Goal: Connect with others: Connect with other users

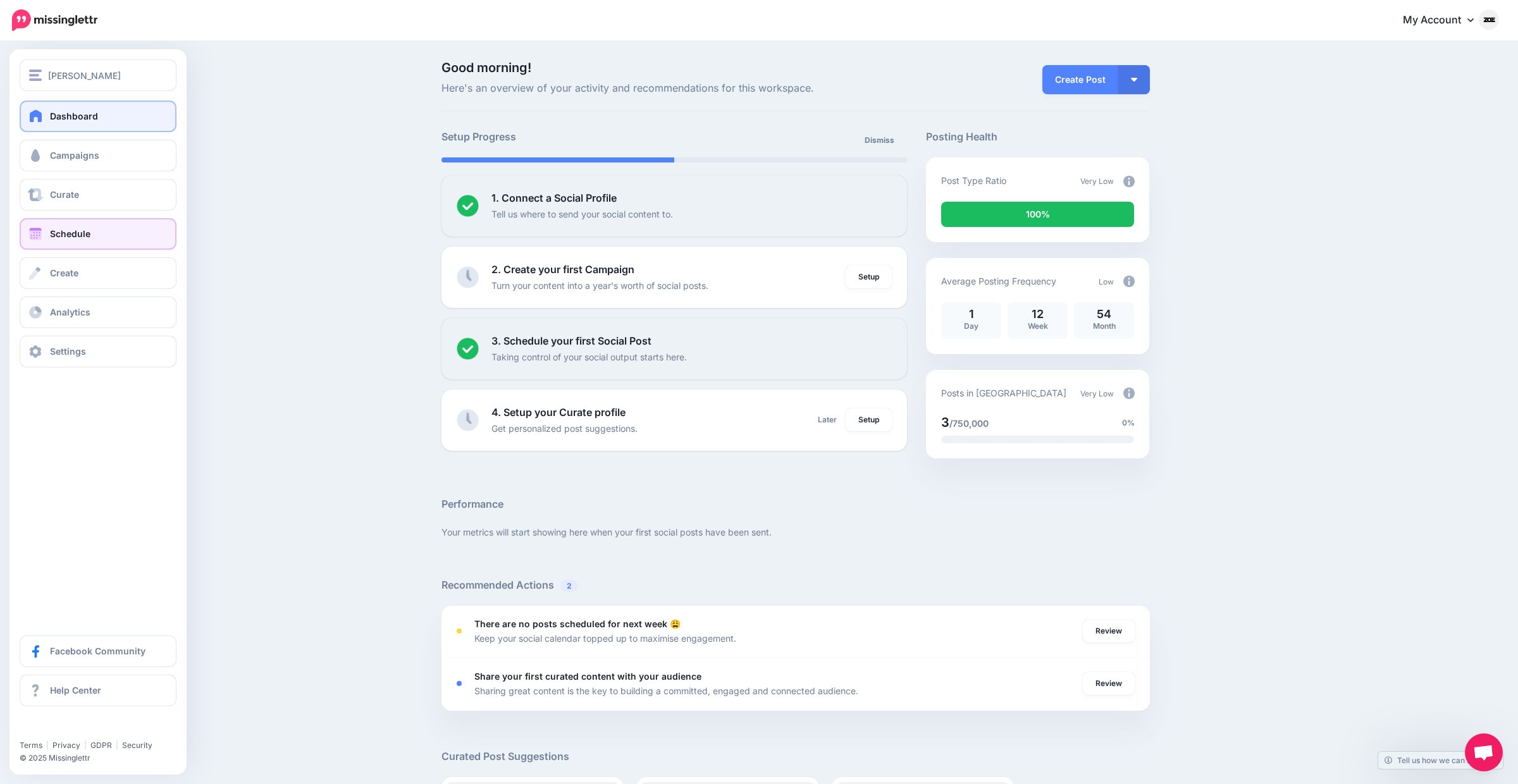
click at [106, 221] on link "Schedule" at bounding box center [98, 234] width 157 height 31
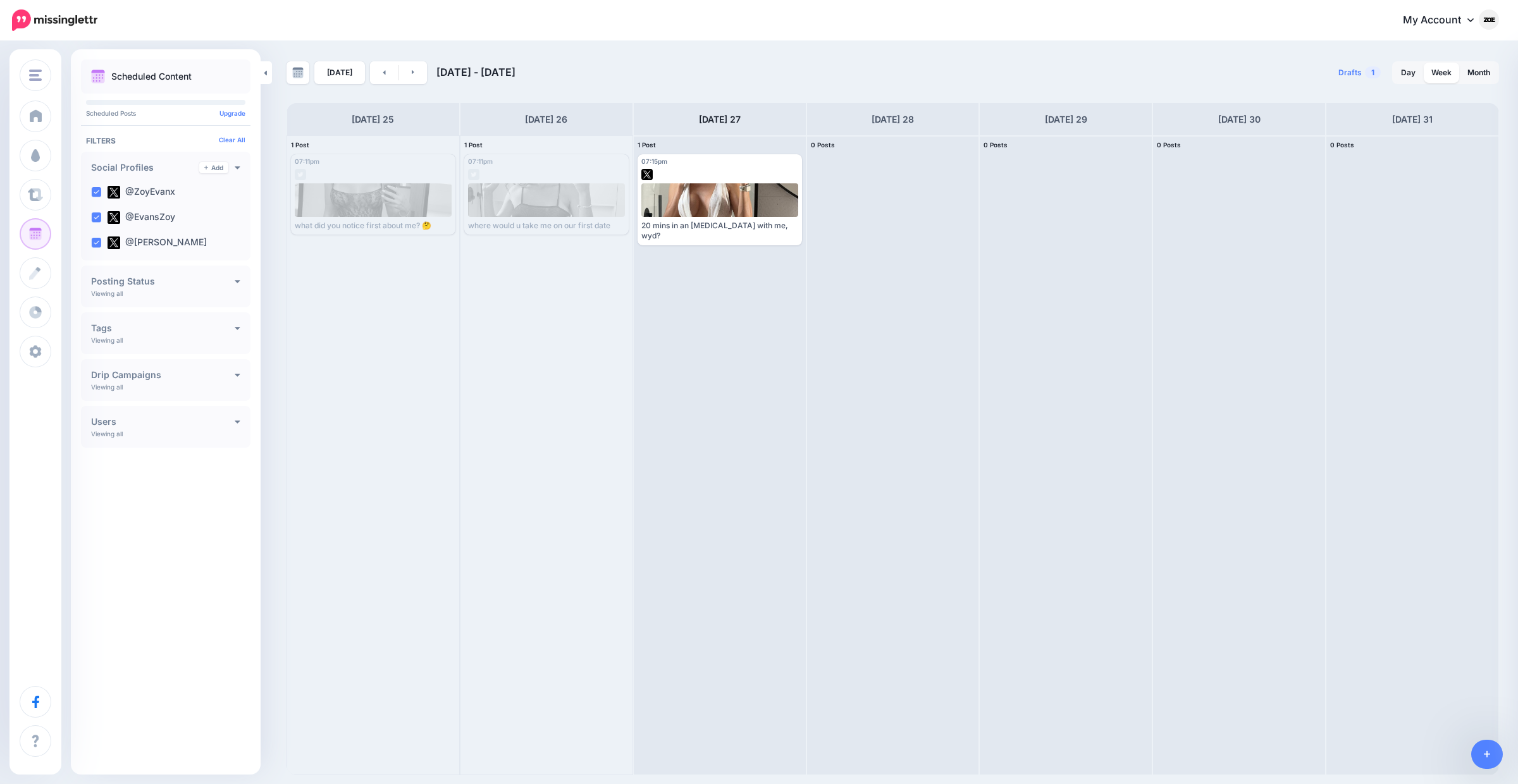
click at [282, 214] on div "Today Aug 25 - Sep 01, 2025 Drafts 1 Day Week Month PRO TIP" at bounding box center [892, 418] width 1232 height 714
click at [212, 169] on link "Add" at bounding box center [213, 167] width 29 height 11
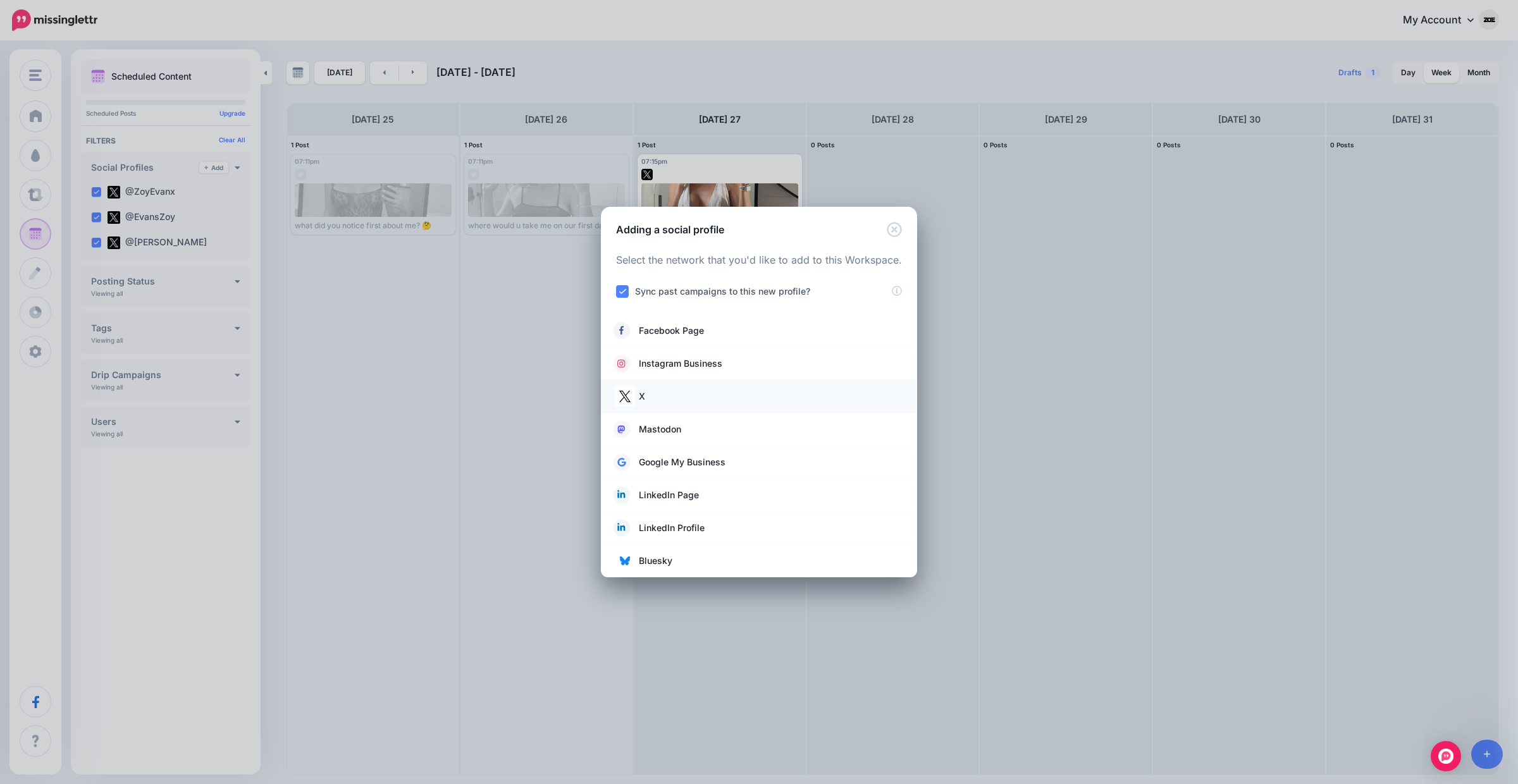
click at [735, 402] on link "X" at bounding box center [759, 396] width 291 height 17
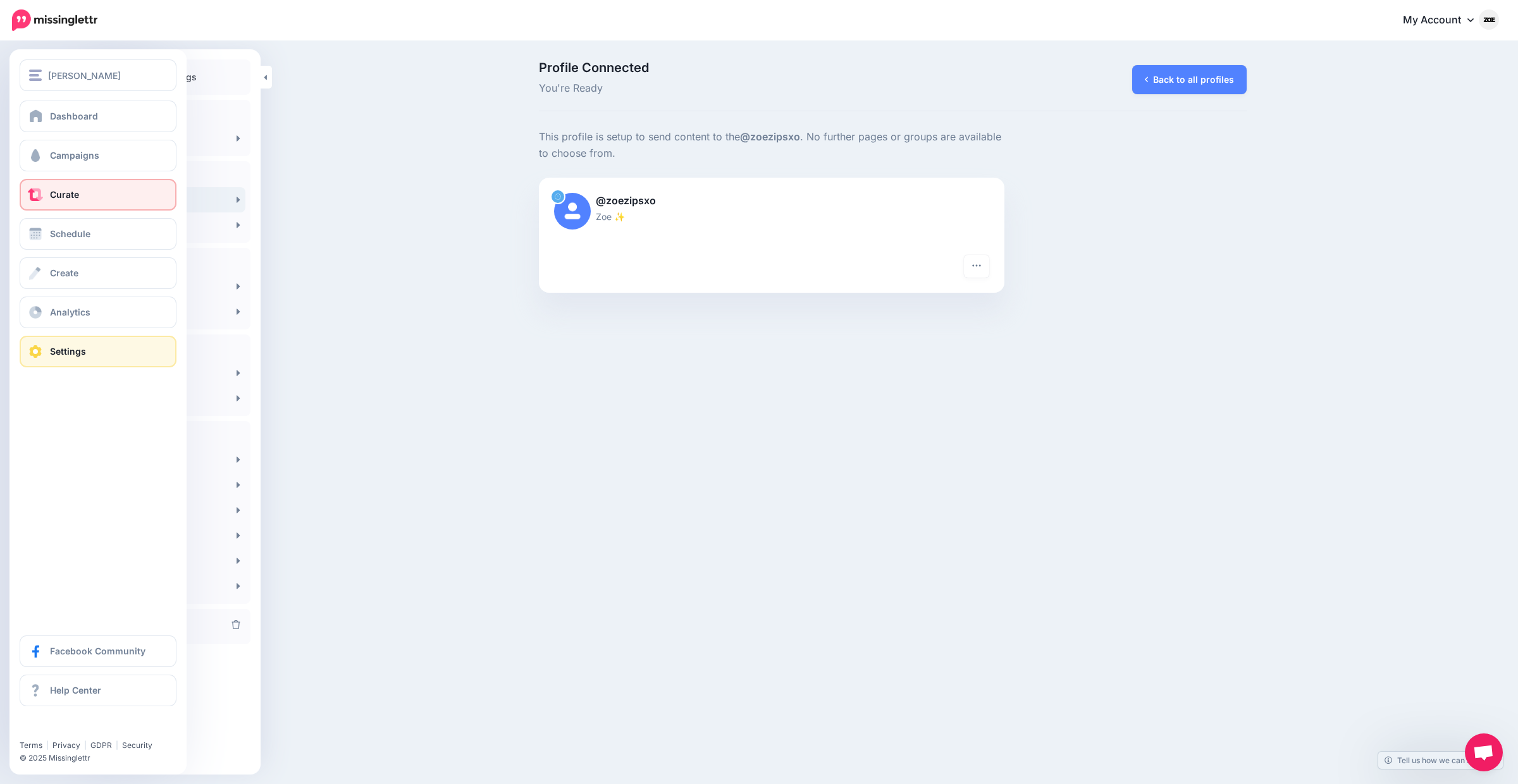
click at [52, 194] on span "Curate" at bounding box center [64, 194] width 29 height 10
click at [53, 196] on span "Curate" at bounding box center [64, 194] width 29 height 10
click at [64, 235] on span "Schedule" at bounding box center [70, 233] width 41 height 10
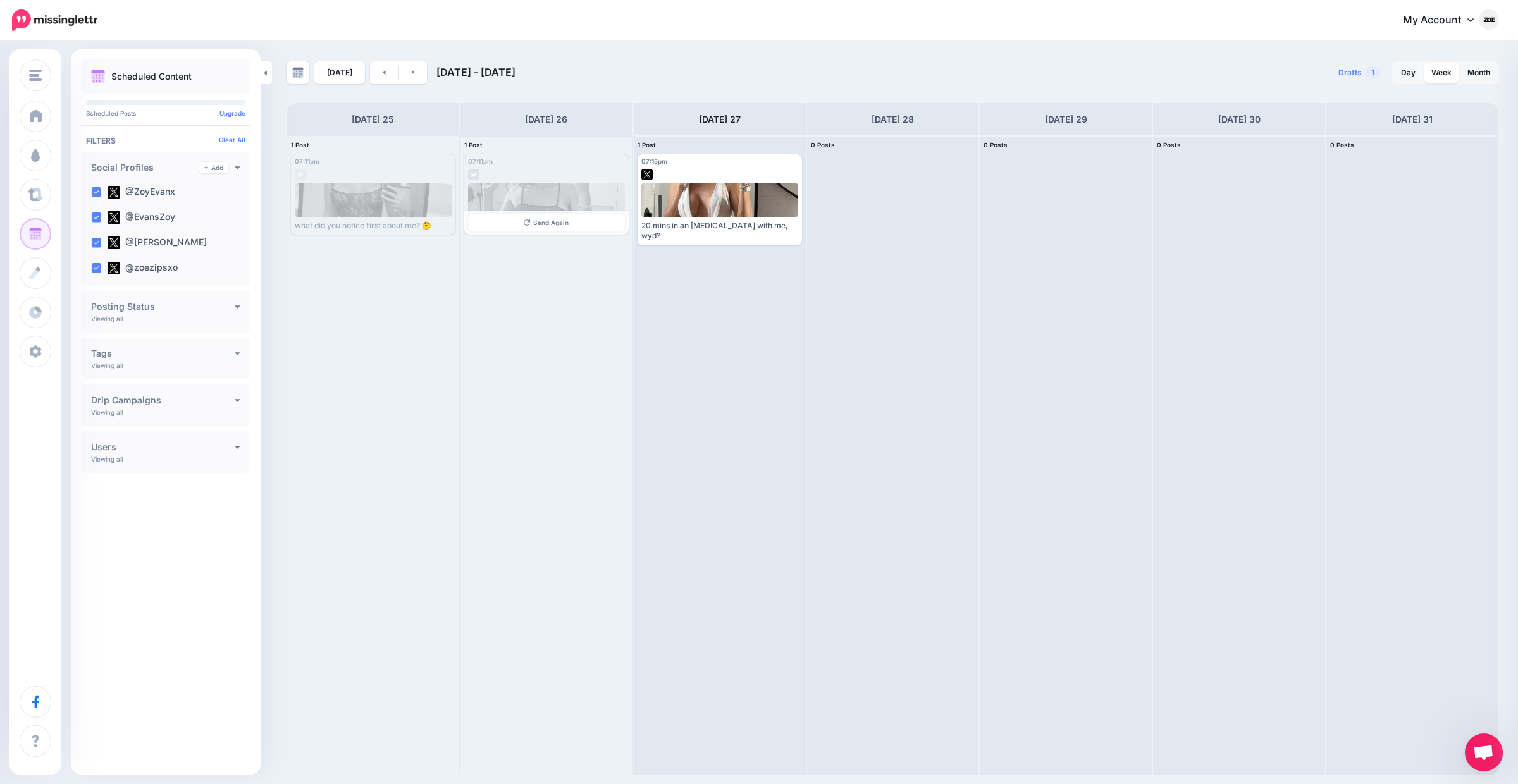
click at [516, 191] on div at bounding box center [547, 200] width 158 height 34
click at [550, 162] on div "07:11pm Tue, August 26, 2025 07:11pm" at bounding box center [514, 162] width 91 height 8
click at [524, 182] on div "07:11pm Tue, August 26, 2025 07:11pm Published where would u take me on our fir…" at bounding box center [546, 194] width 165 height 80
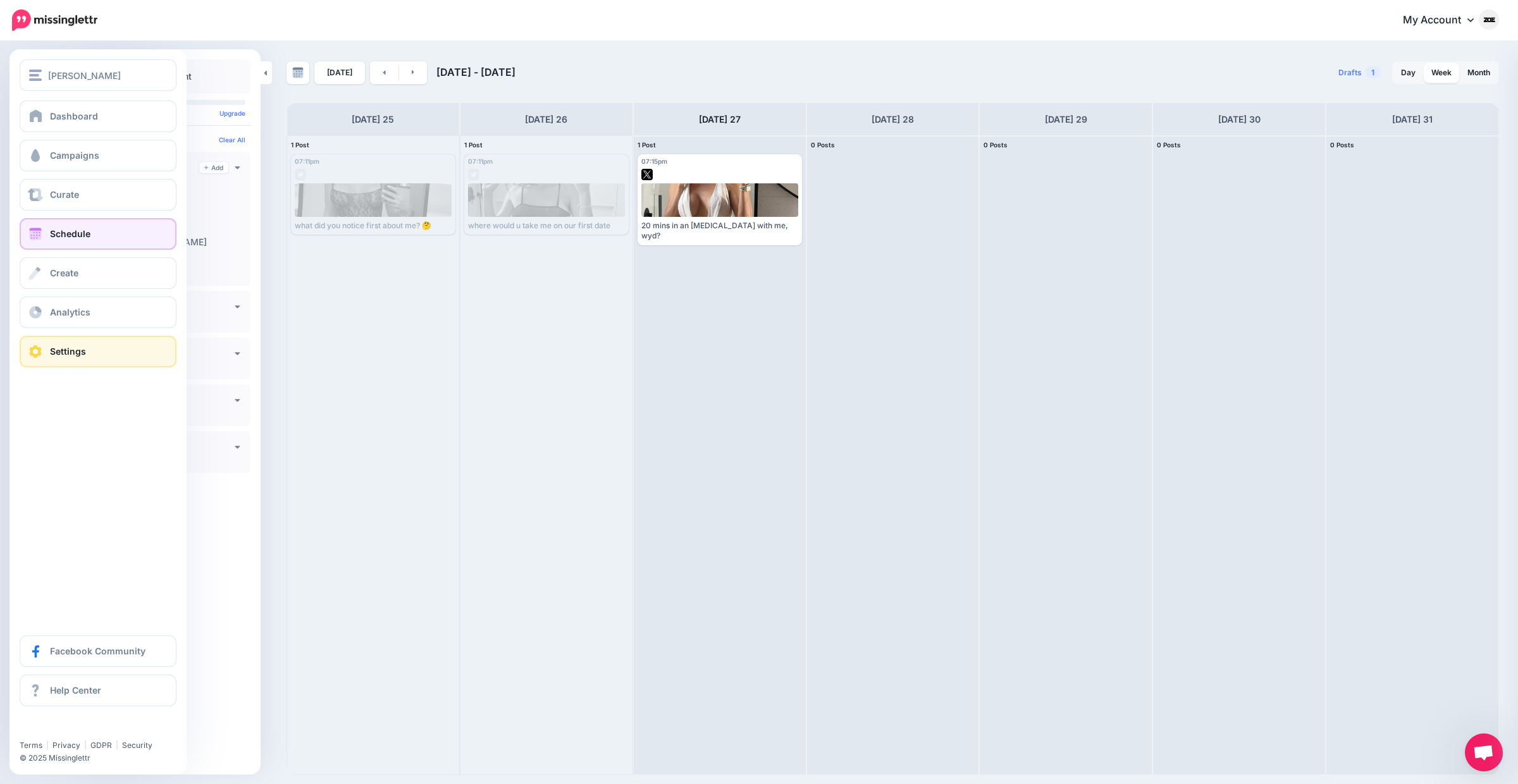
click at [83, 346] on span "Settings" at bounding box center [67, 351] width 36 height 10
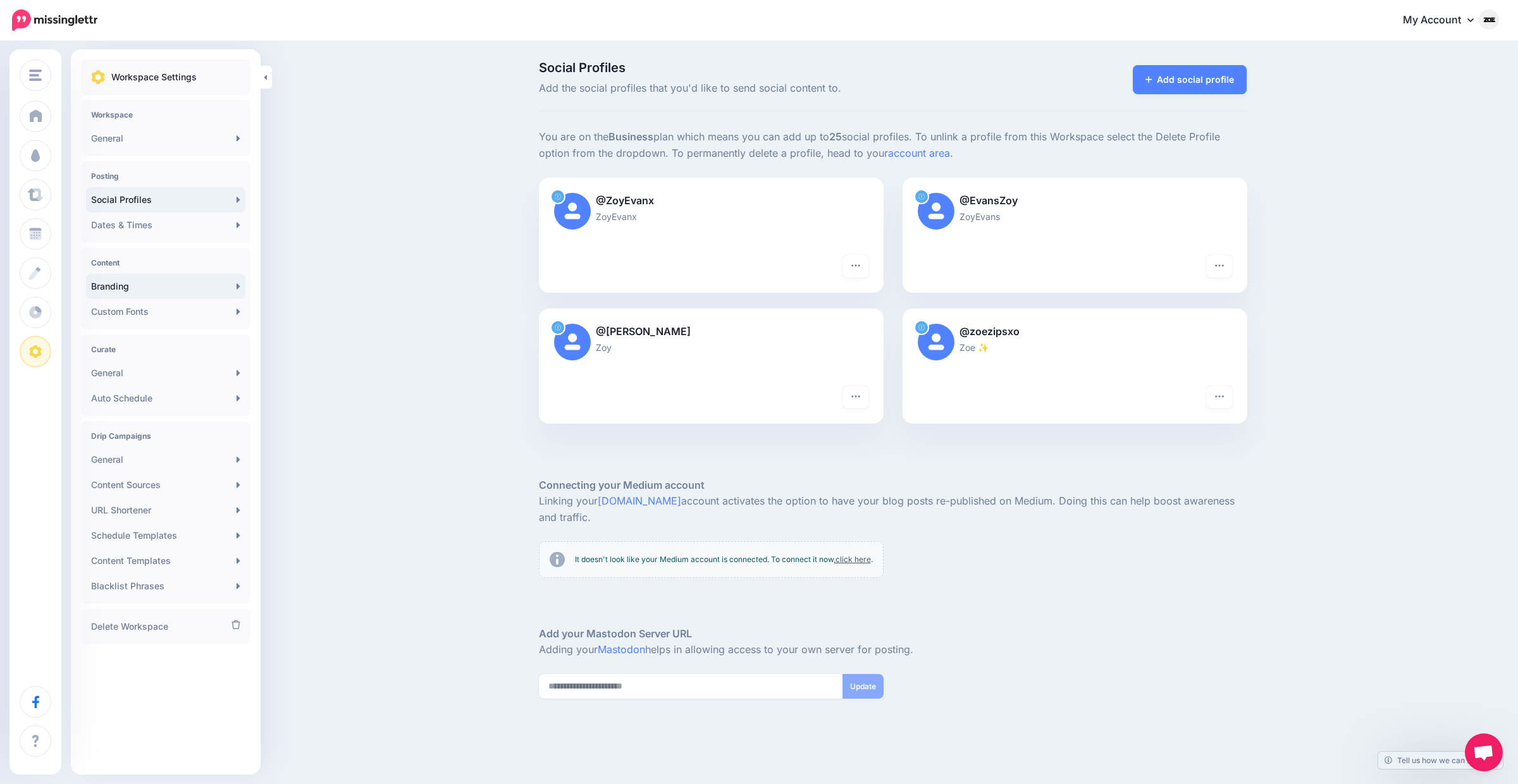
click at [180, 286] on link "Branding" at bounding box center [165, 286] width 159 height 25
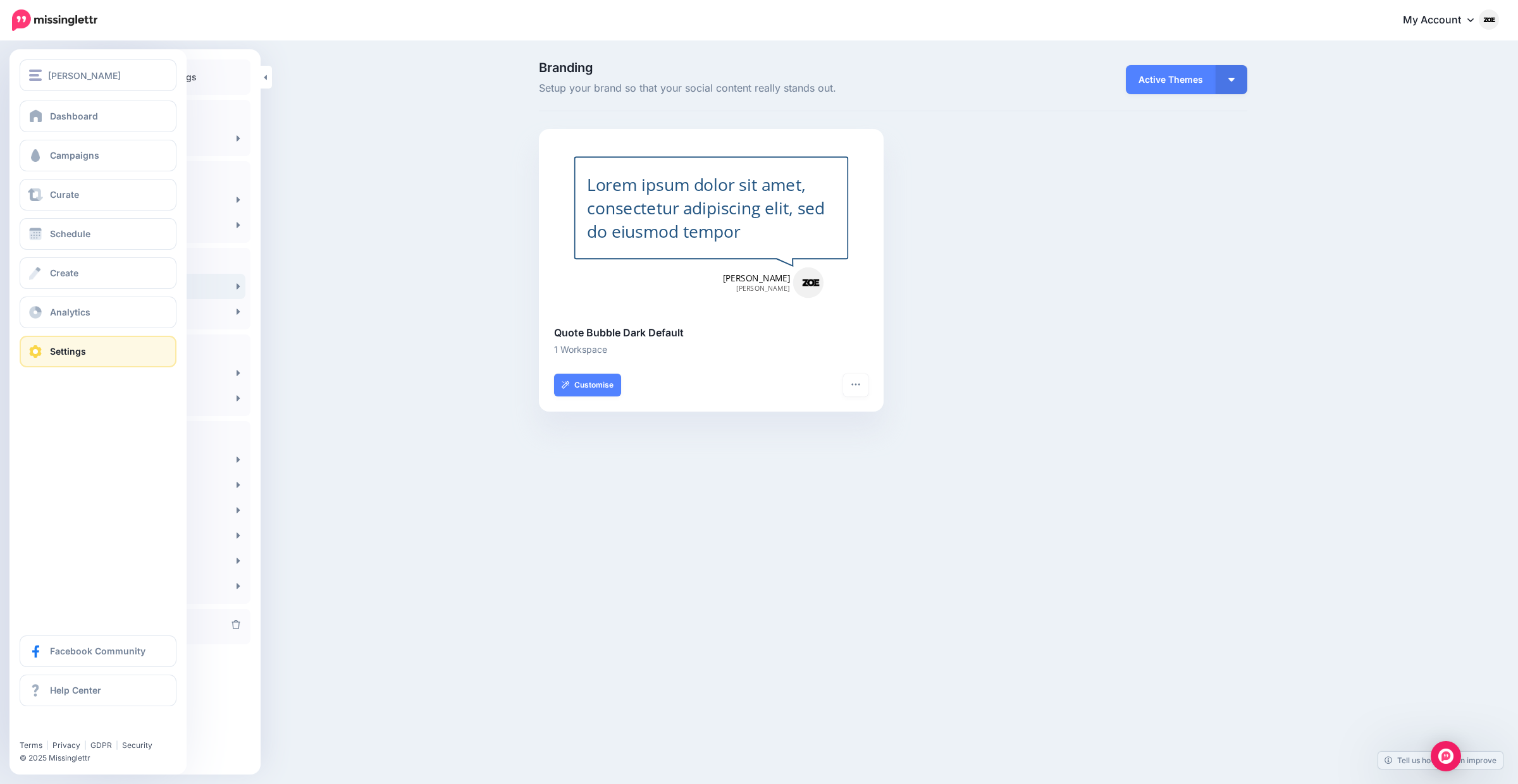
click at [110, 343] on link "Settings" at bounding box center [98, 352] width 157 height 31
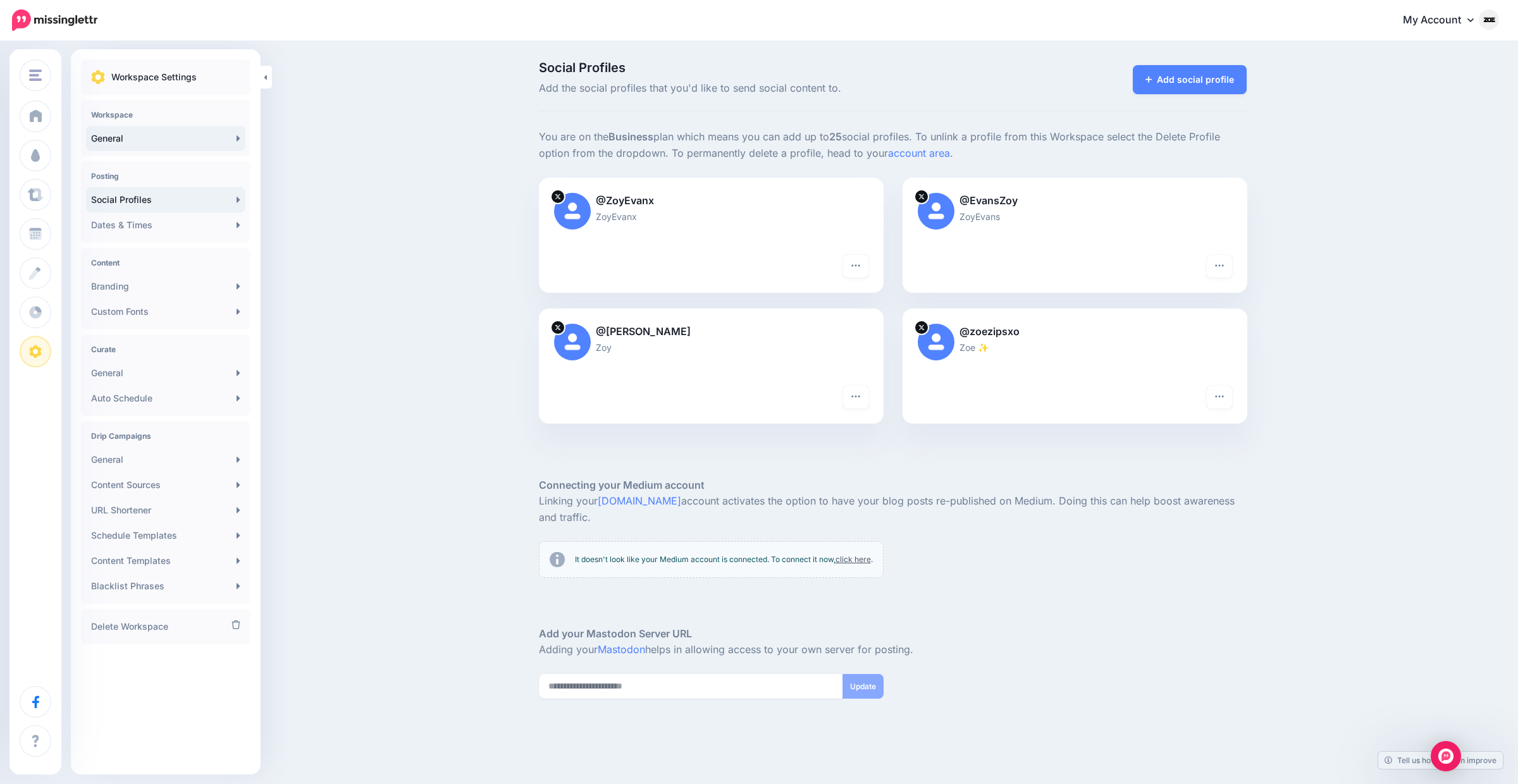
click at [179, 136] on link "General" at bounding box center [165, 138] width 159 height 25
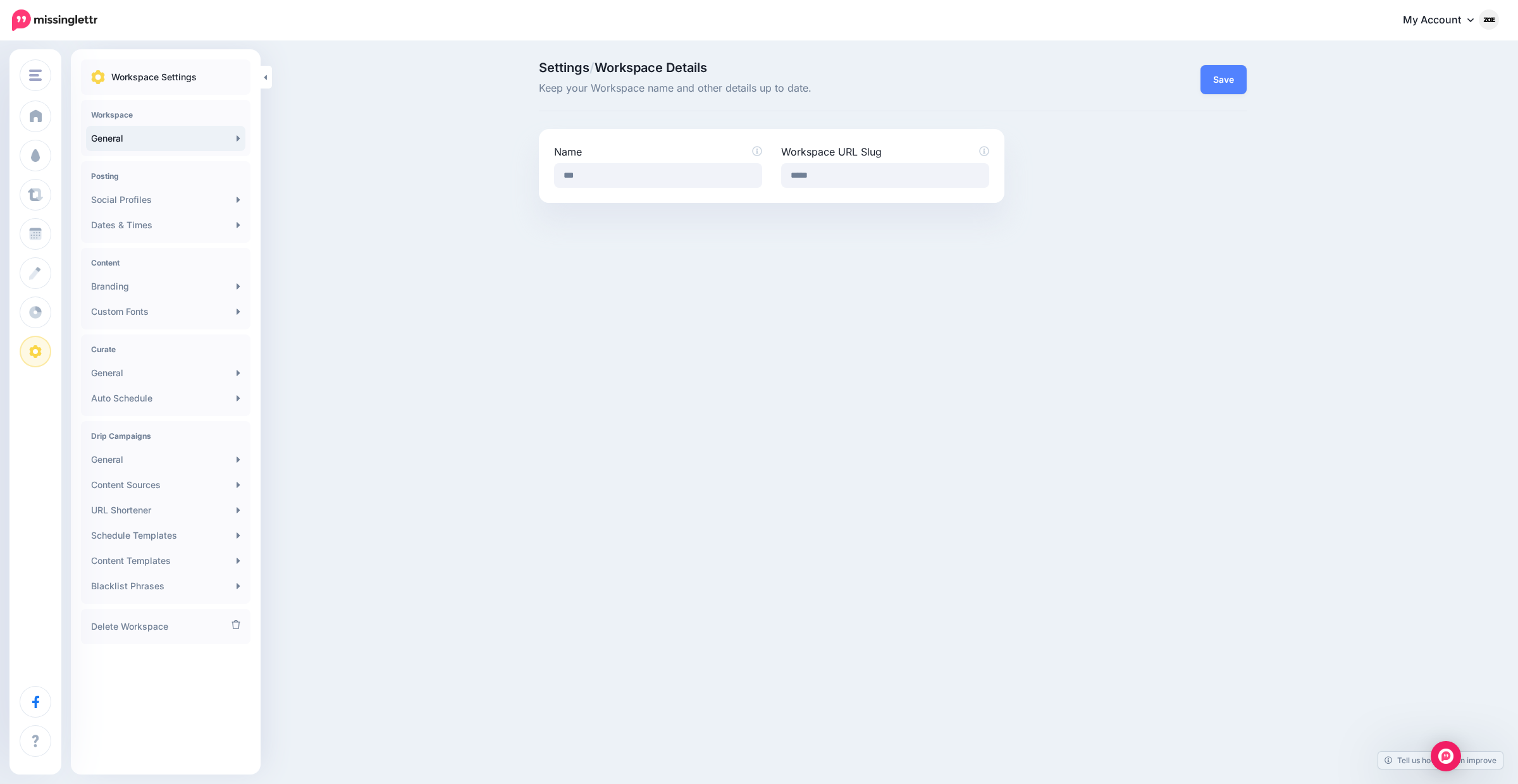
click at [1480, 28] on link "My Account" at bounding box center [1444, 21] width 109 height 31
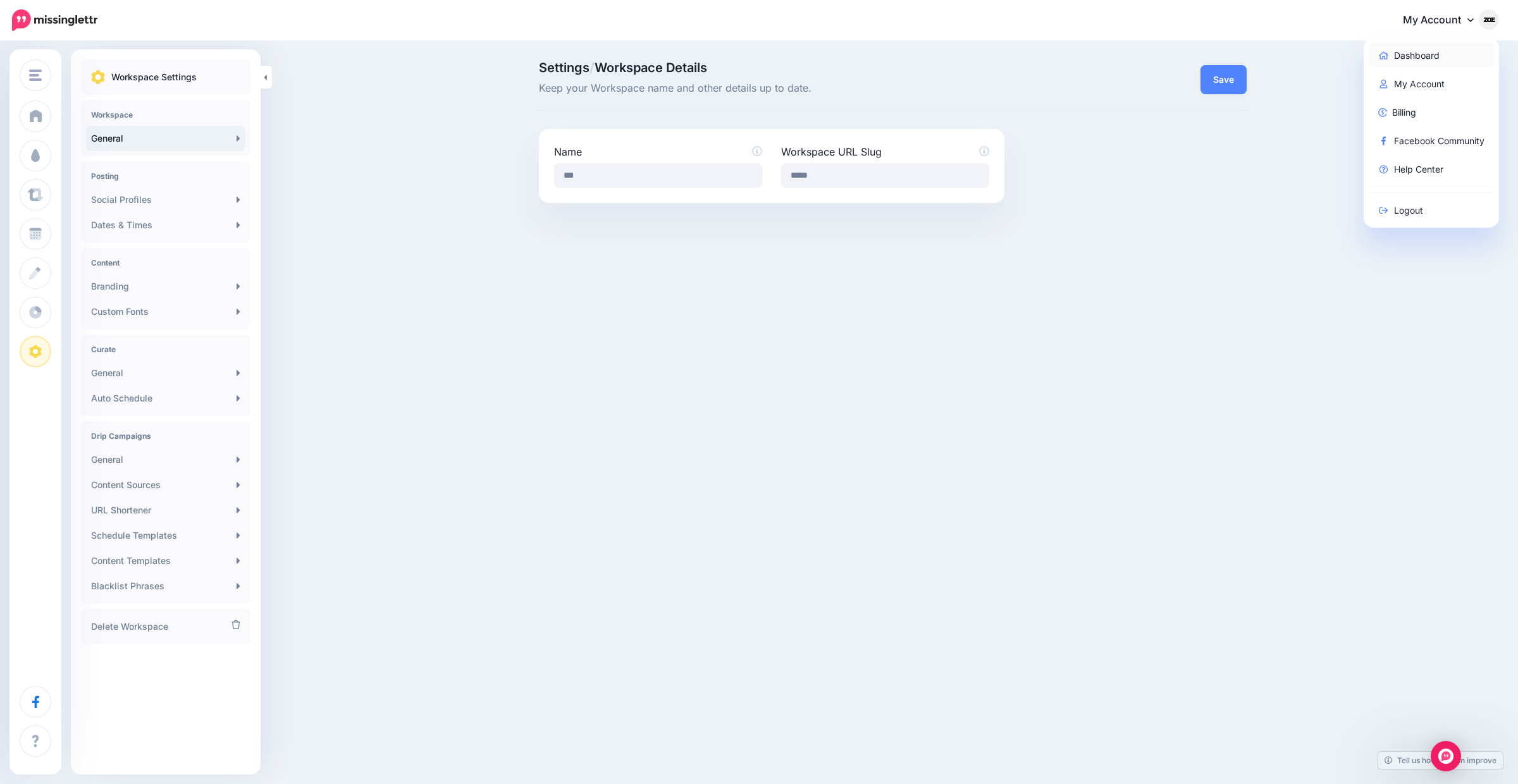
click at [1437, 51] on link "Dashboard" at bounding box center [1431, 55] width 126 height 24
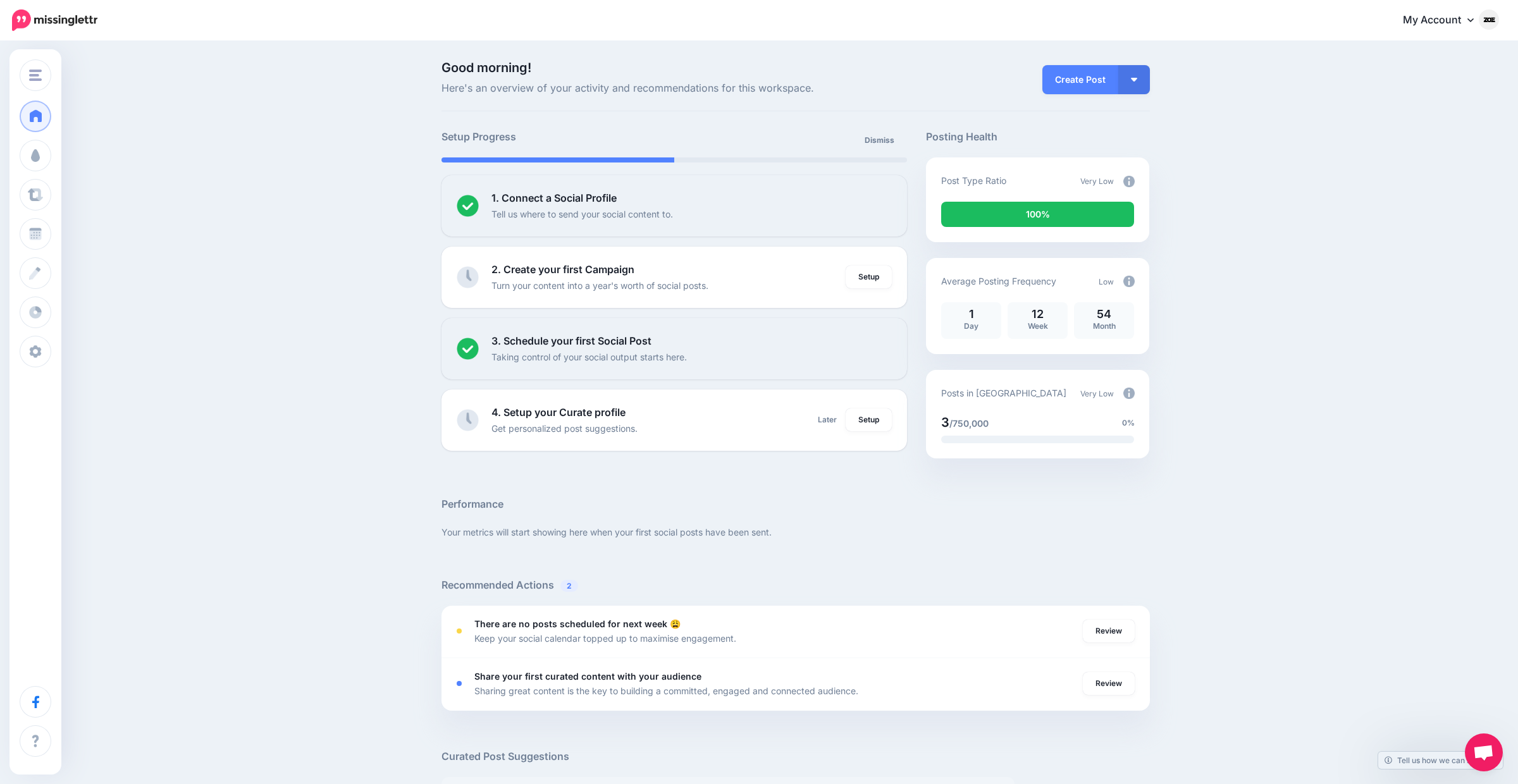
click at [1487, 15] on img at bounding box center [1488, 19] width 20 height 20
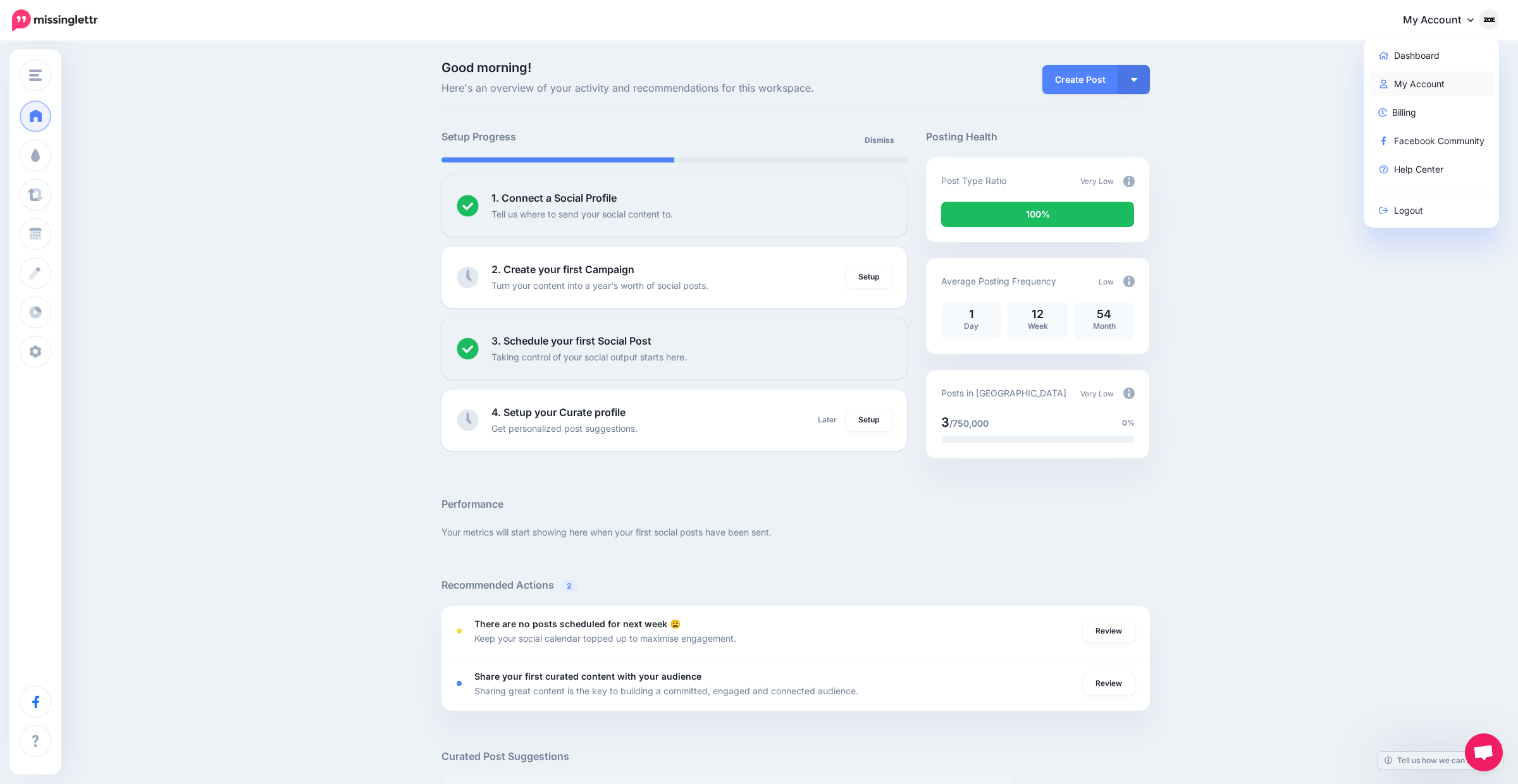
click at [1427, 90] on link "My Account" at bounding box center [1431, 84] width 126 height 24
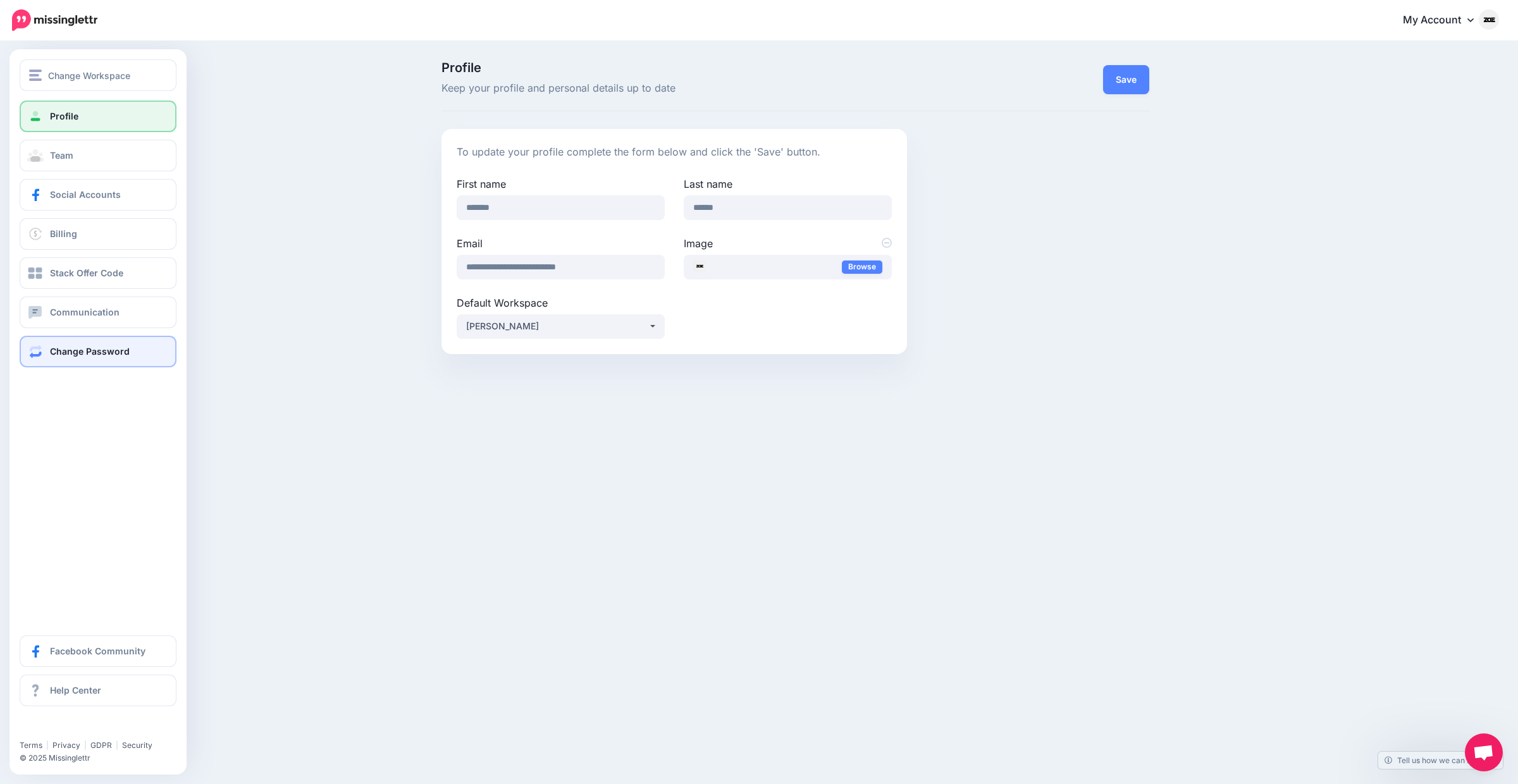
click at [107, 362] on link "Change Password" at bounding box center [98, 352] width 157 height 31
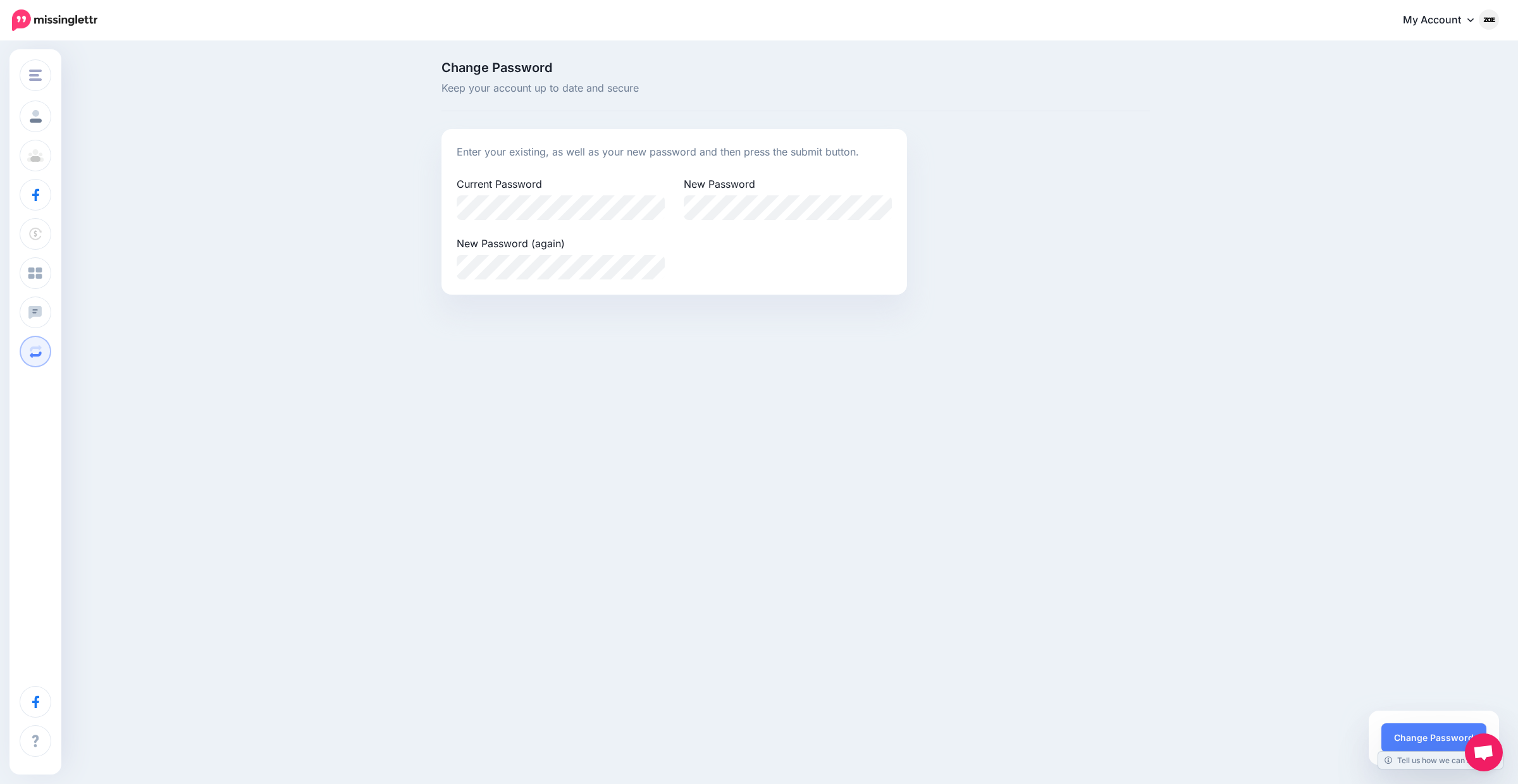
click at [0, 783] on com-1password-button at bounding box center [0, 784] width 0 height 0
click at [583, 224] on div "Current Password" at bounding box center [561, 206] width 227 height 59
click at [0, 783] on com-1password-button at bounding box center [0, 784] width 0 height 0
click at [1409, 727] on button "Change Password" at bounding box center [1434, 737] width 105 height 29
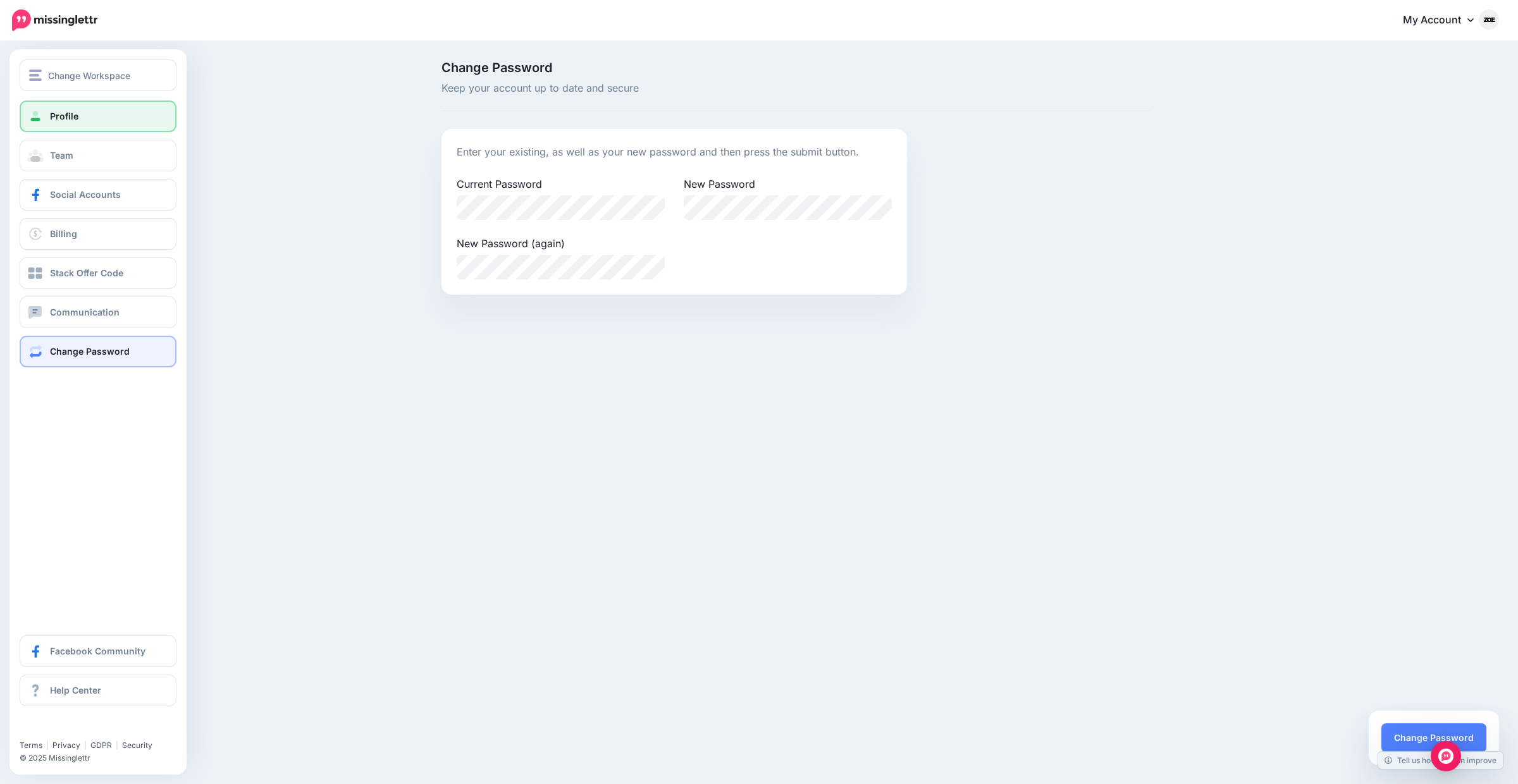
click at [40, 114] on span at bounding box center [35, 116] width 17 height 13
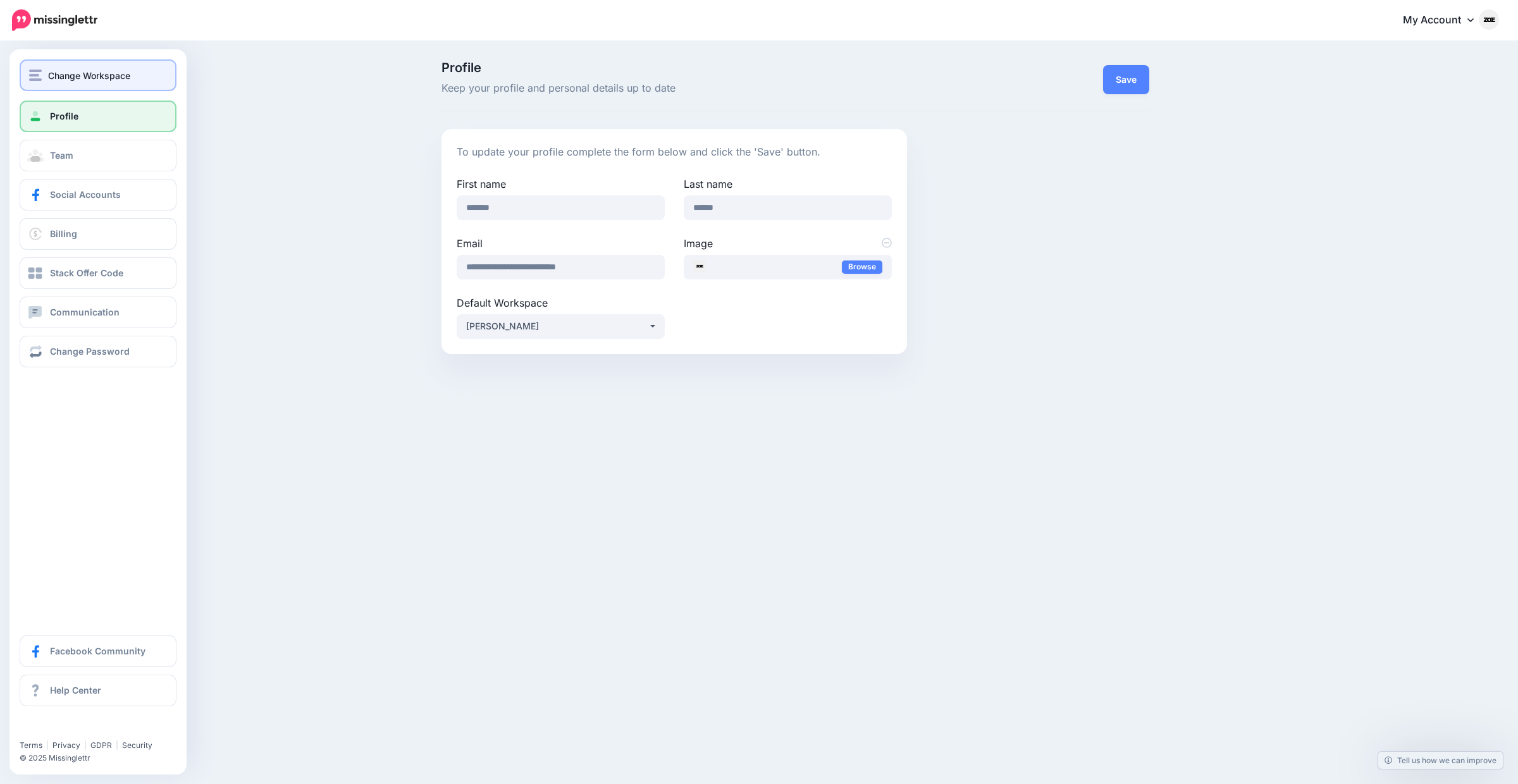
click at [43, 84] on button "Change Workspace" at bounding box center [98, 75] width 157 height 31
click at [45, 84] on button "Change Workspace" at bounding box center [98, 75] width 157 height 31
click at [47, 84] on button "Change Workspace" at bounding box center [98, 75] width 157 height 31
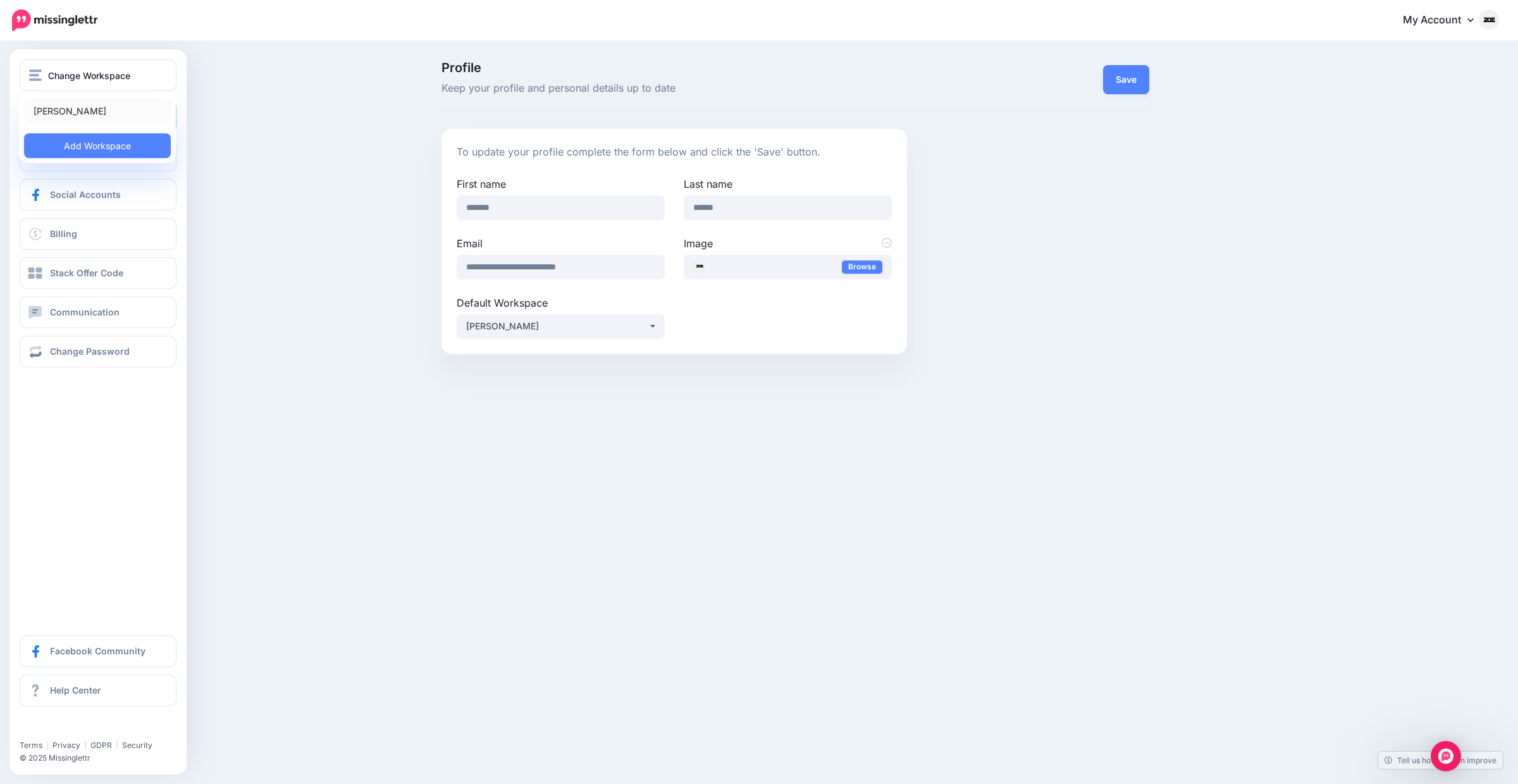
click at [38, 109] on link "[PERSON_NAME]" at bounding box center [97, 111] width 147 height 24
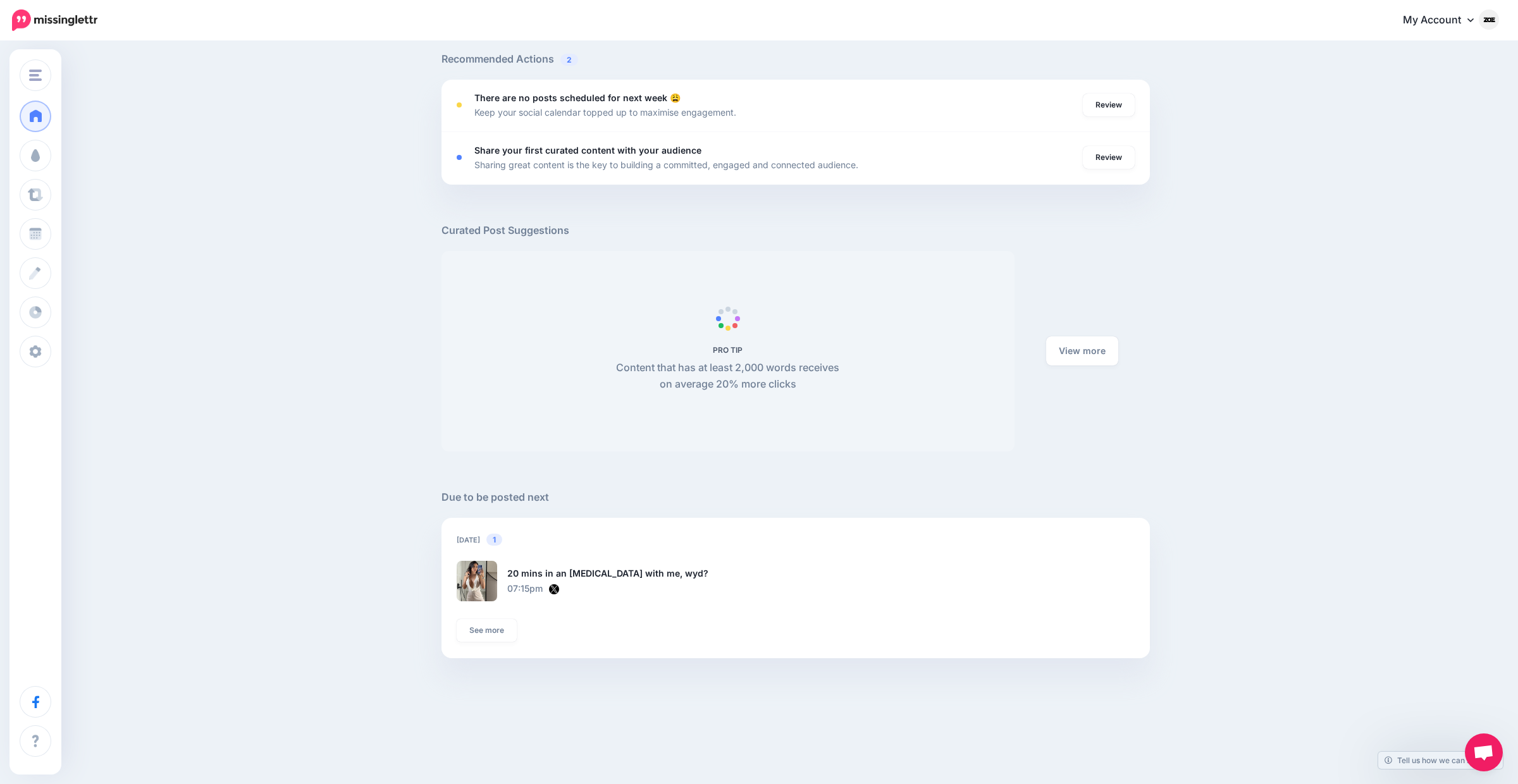
scroll to position [526, 0]
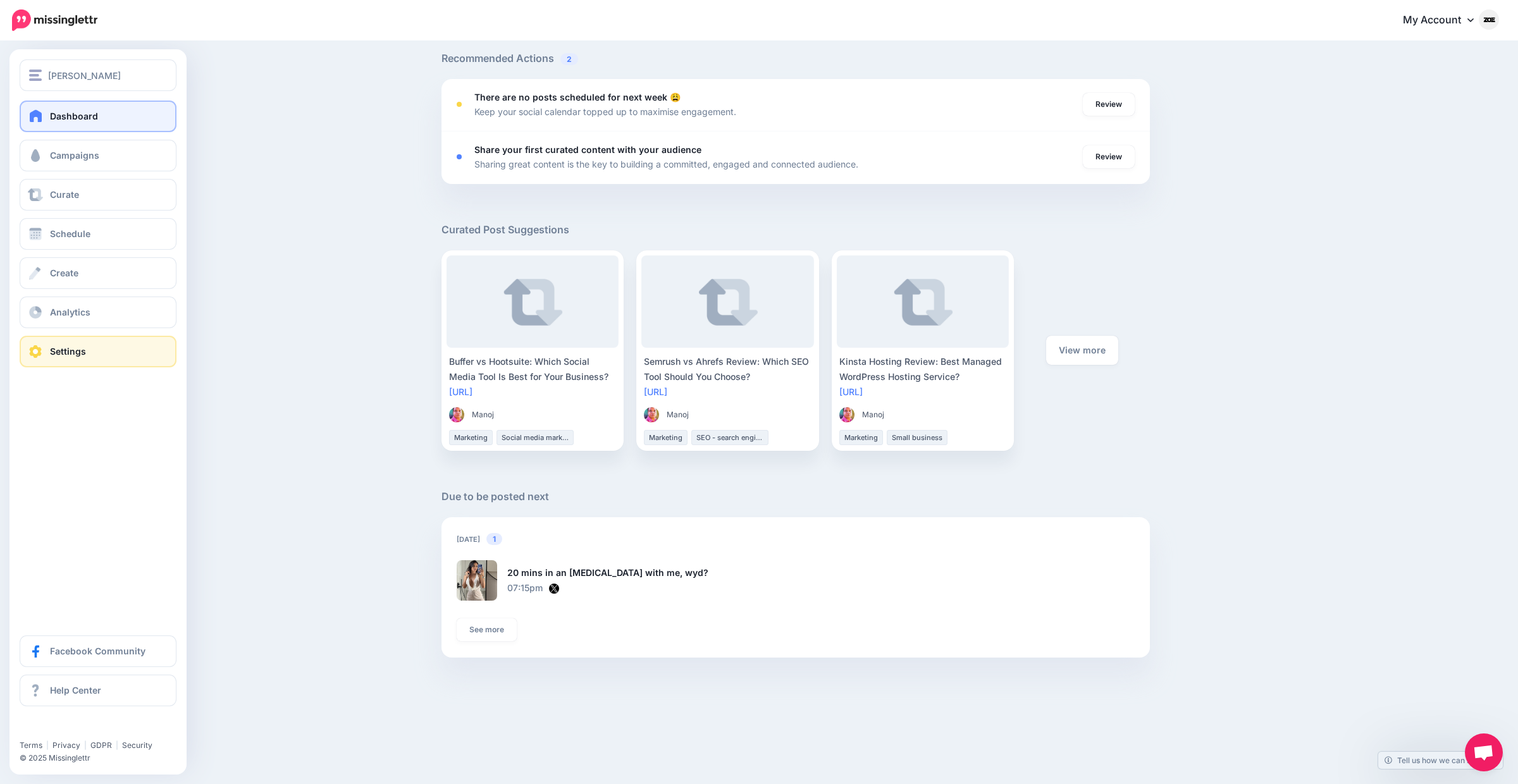
click at [84, 352] on link "Settings" at bounding box center [98, 352] width 157 height 31
click at [98, 224] on link "Schedule" at bounding box center [98, 234] width 157 height 31
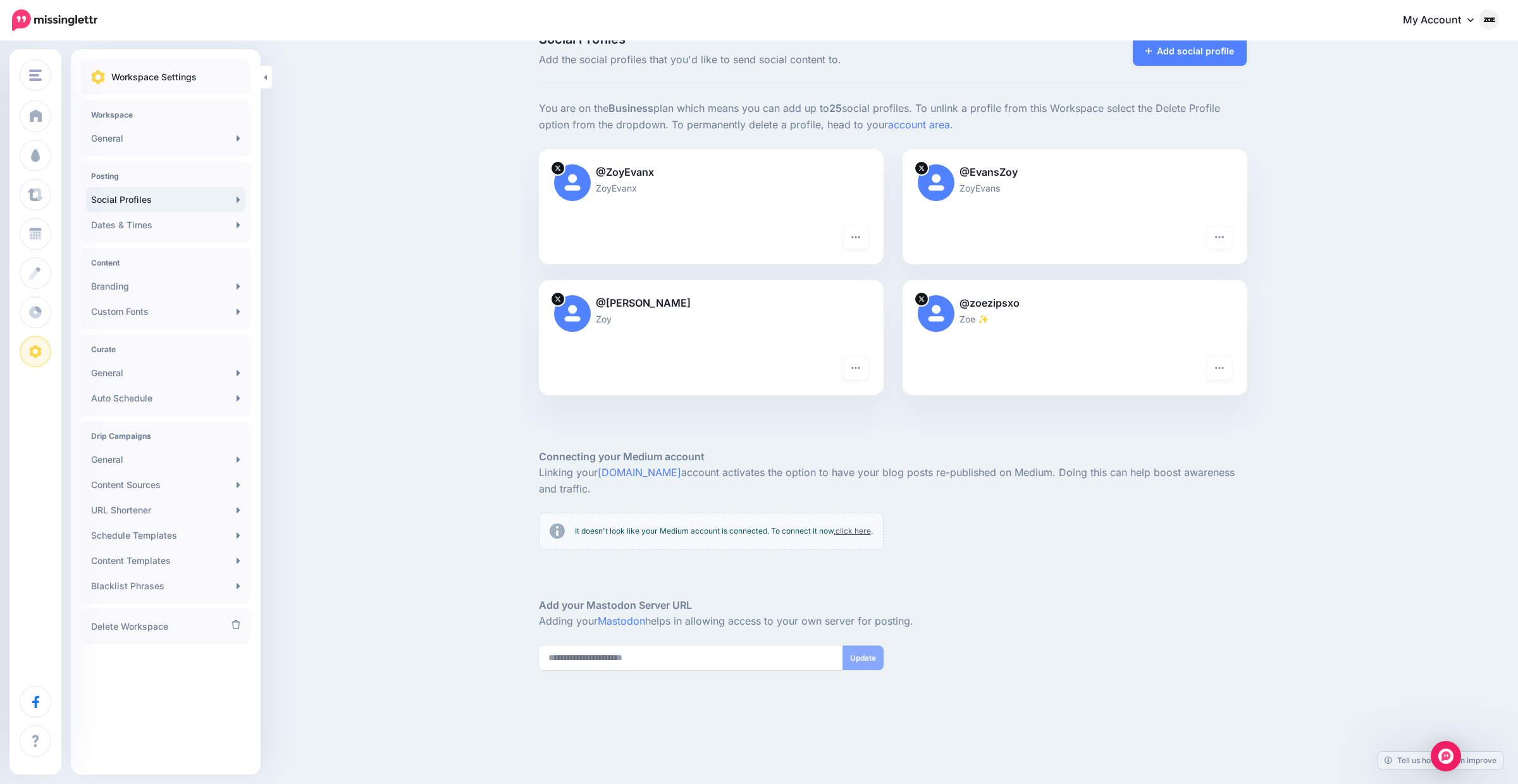
scroll to position [6, 0]
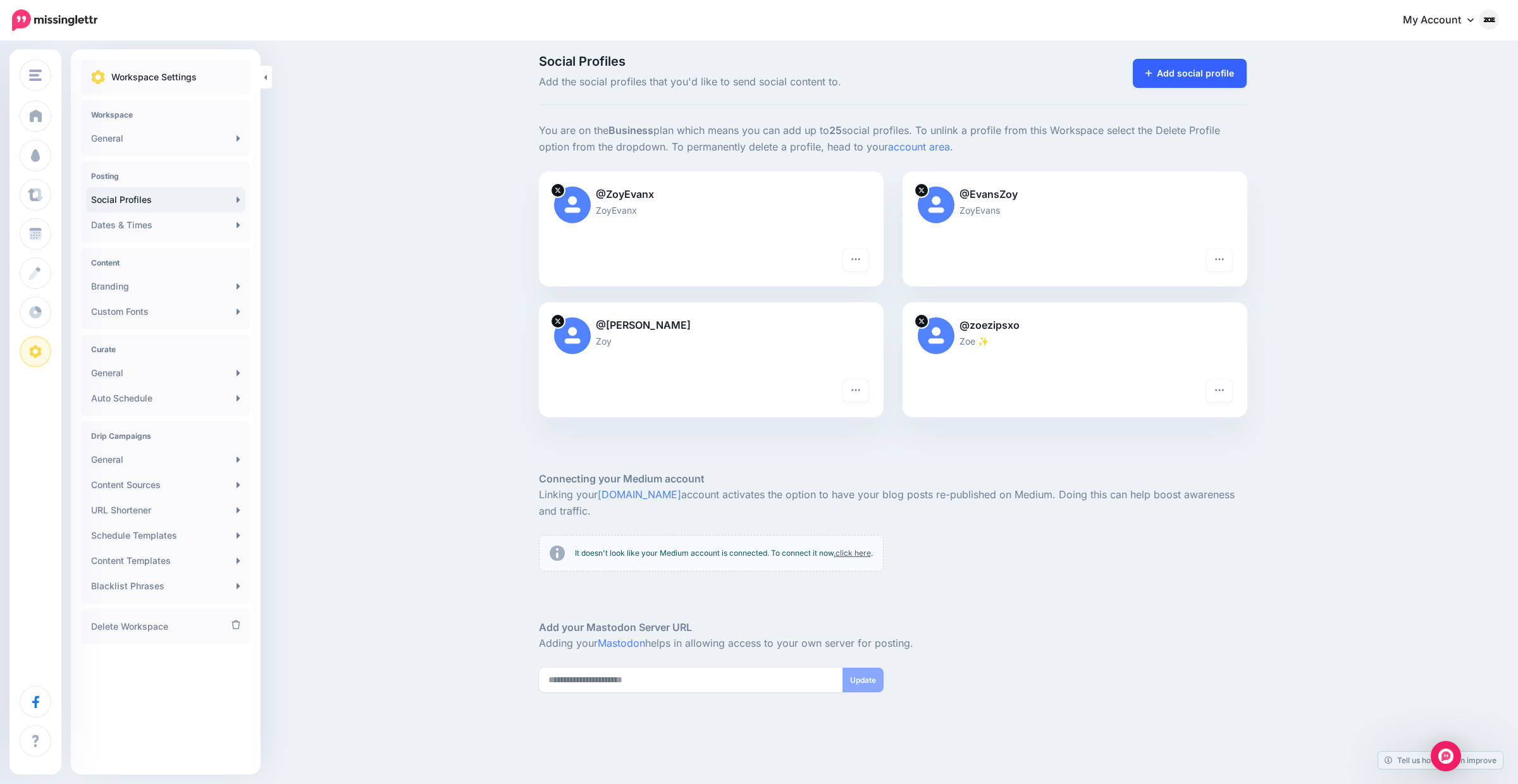
click at [1167, 61] on link "Add social profile" at bounding box center [1190, 73] width 115 height 29
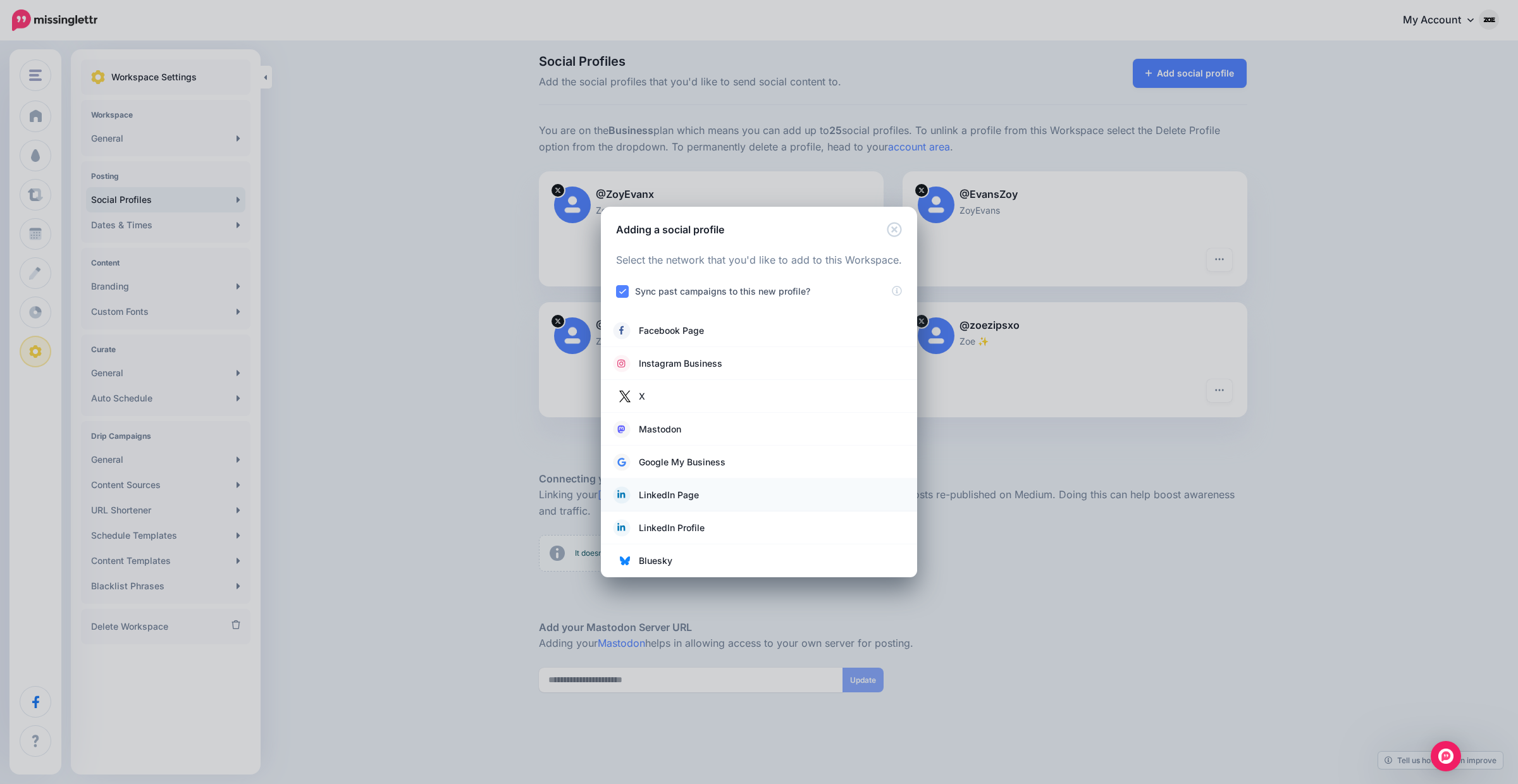
click at [712, 500] on link "LinkedIn Page" at bounding box center [759, 495] width 291 height 17
click at [700, 554] on link "Bluesky" at bounding box center [759, 560] width 291 height 17
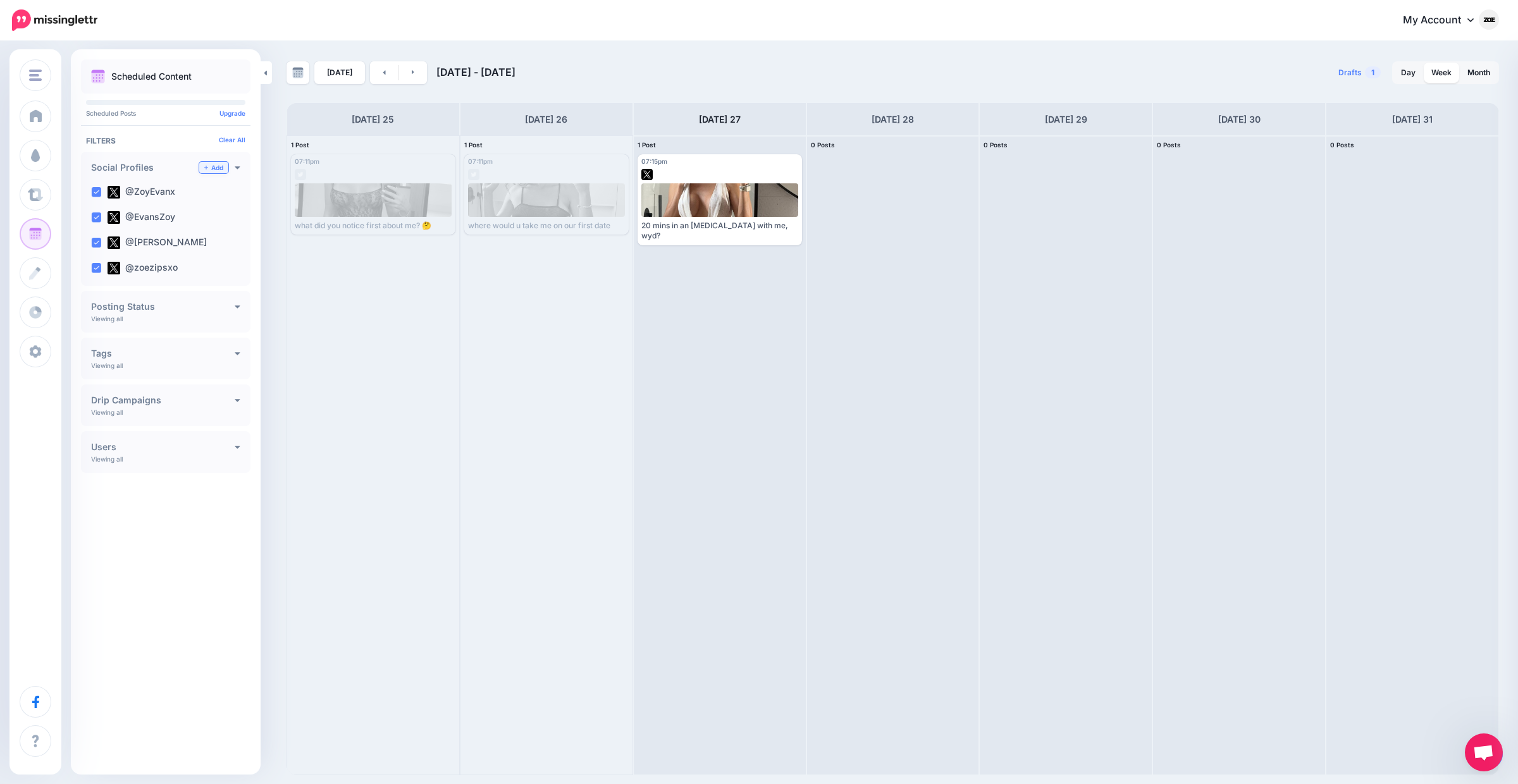
click at [214, 163] on link "Add" at bounding box center [213, 167] width 29 height 11
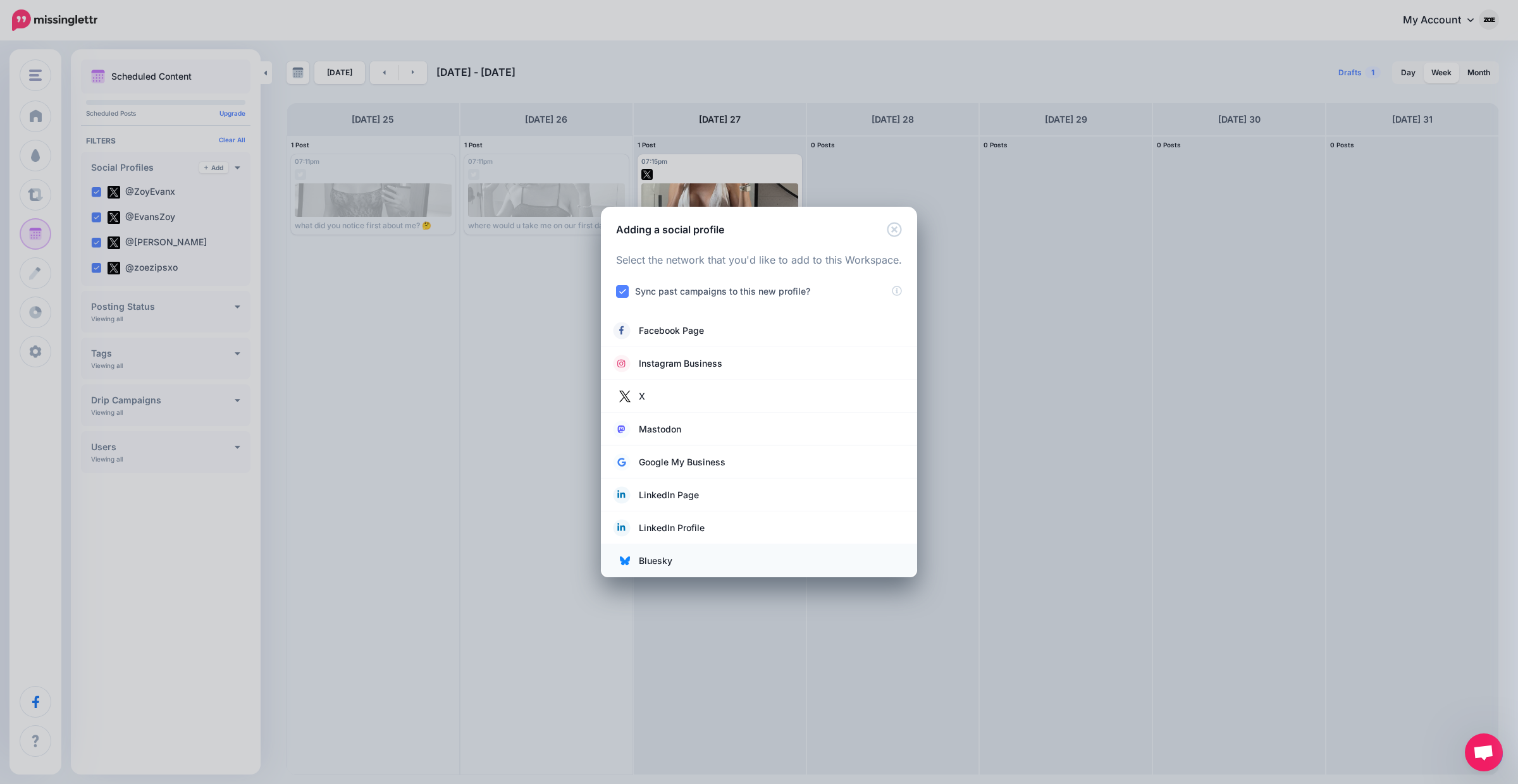
click at [656, 568] on span "Bluesky" at bounding box center [655, 560] width 34 height 15
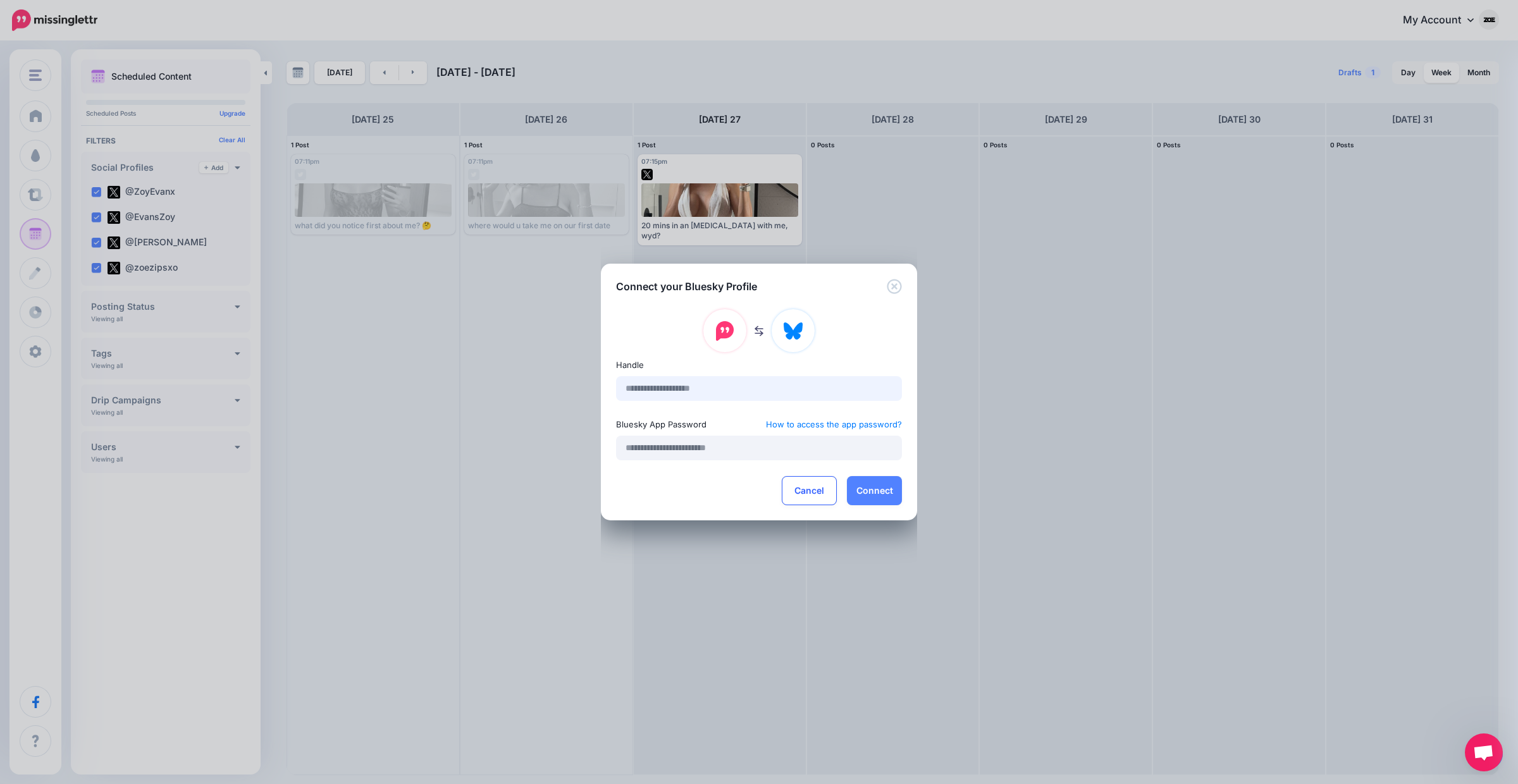
click at [722, 394] on input "text" at bounding box center [759, 388] width 285 height 24
paste input "**********"
drag, startPoint x: 729, startPoint y: 388, endPoint x: 528, endPoint y: 388, distance: 201.0
click at [528, 388] on div "**********" at bounding box center [759, 392] width 1518 height 784
type input "**********"
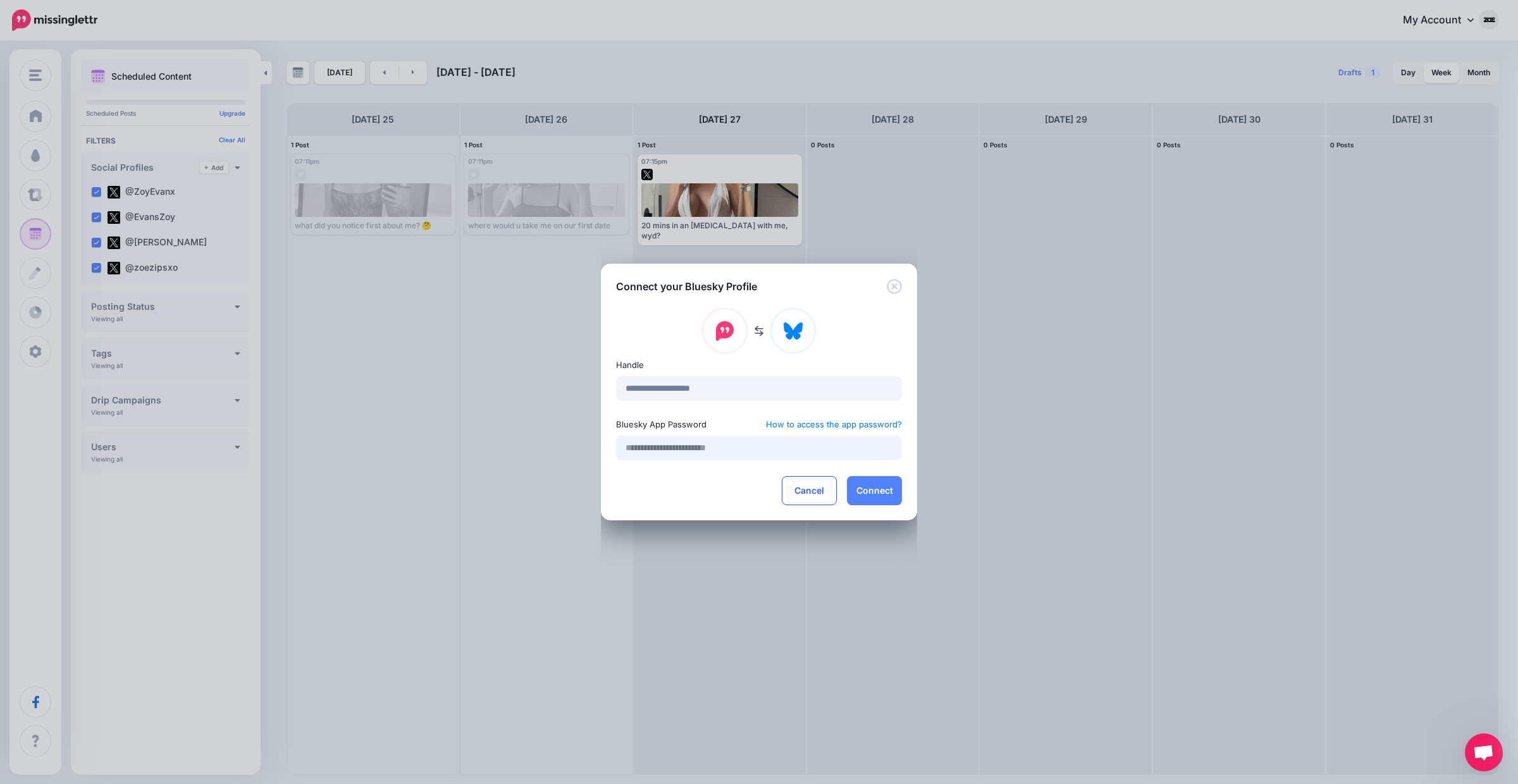
click at [656, 453] on input "text" at bounding box center [759, 448] width 285 height 24
paste input "**********"
click at [864, 494] on button "Connect" at bounding box center [874, 490] width 55 height 29
click at [870, 494] on button "Connect" at bounding box center [874, 490] width 55 height 29
click at [871, 486] on button "Connect" at bounding box center [874, 490] width 55 height 29
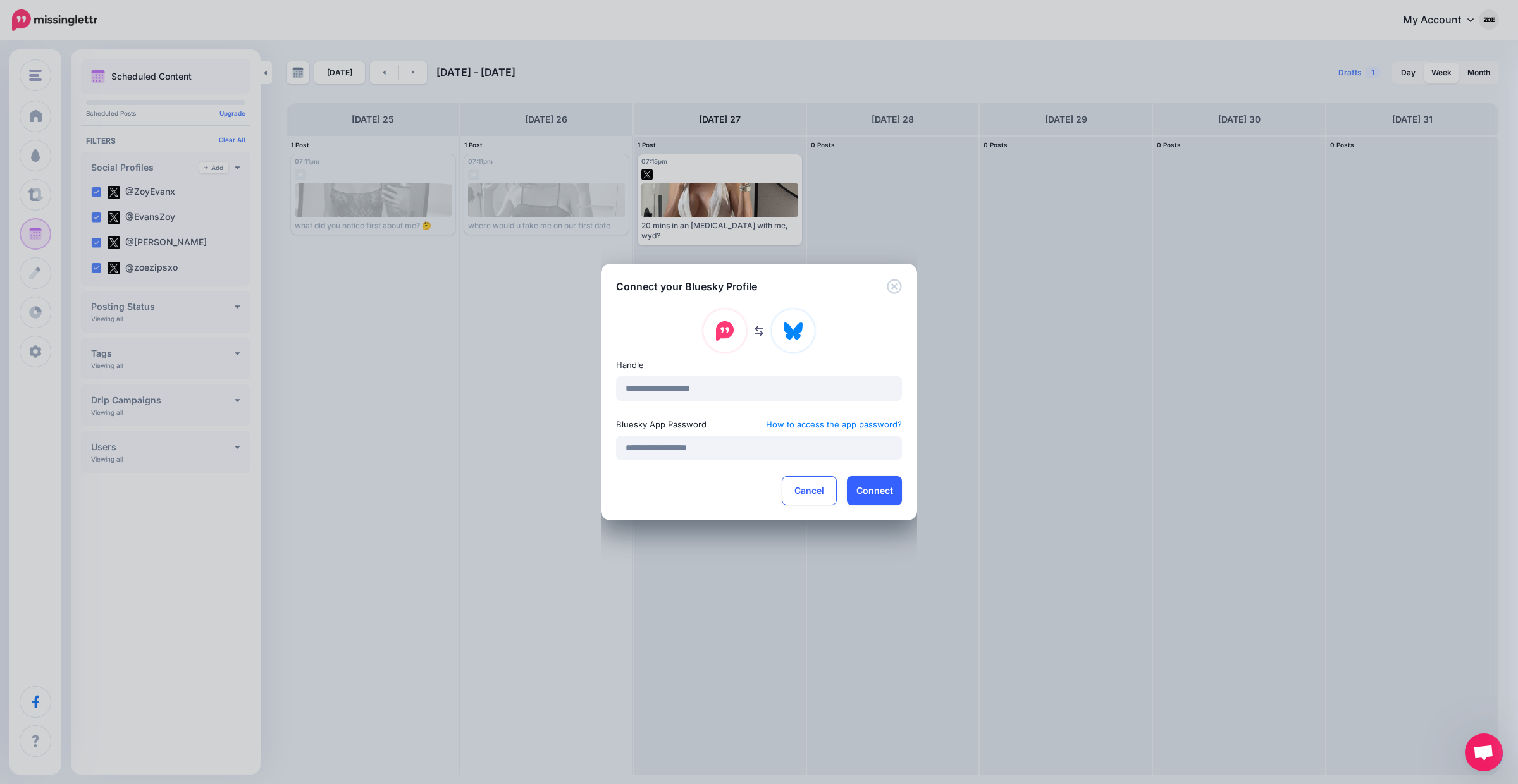
click at [871, 486] on button "Connect" at bounding box center [874, 490] width 55 height 29
click at [864, 482] on button "Connect" at bounding box center [874, 490] width 55 height 29
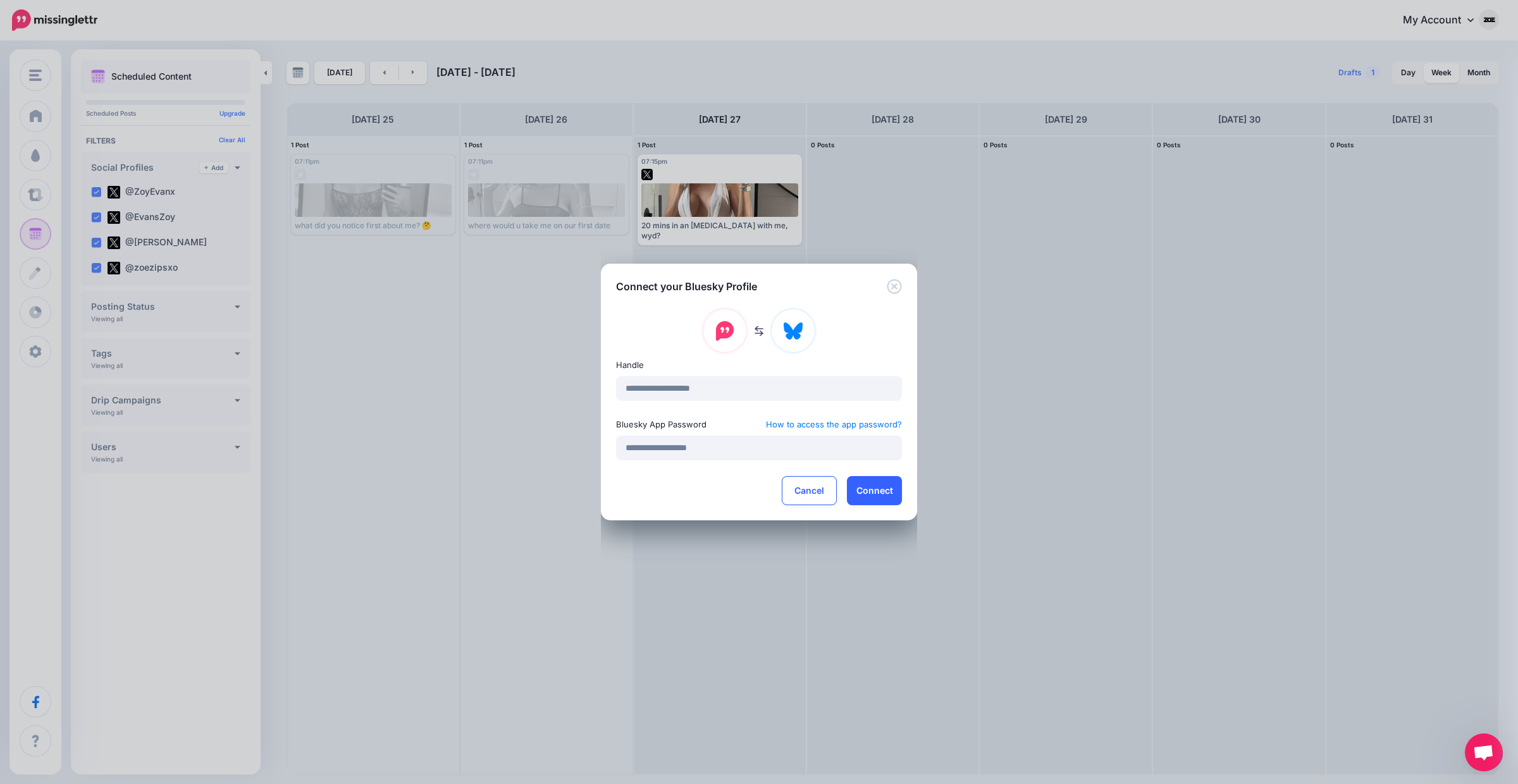
click at [864, 485] on button "Connect" at bounding box center [874, 490] width 55 height 29
click at [883, 503] on button "Connect" at bounding box center [874, 490] width 55 height 29
click at [876, 485] on button "Connect" at bounding box center [874, 490] width 55 height 29
click at [798, 334] on img at bounding box center [793, 331] width 20 height 21
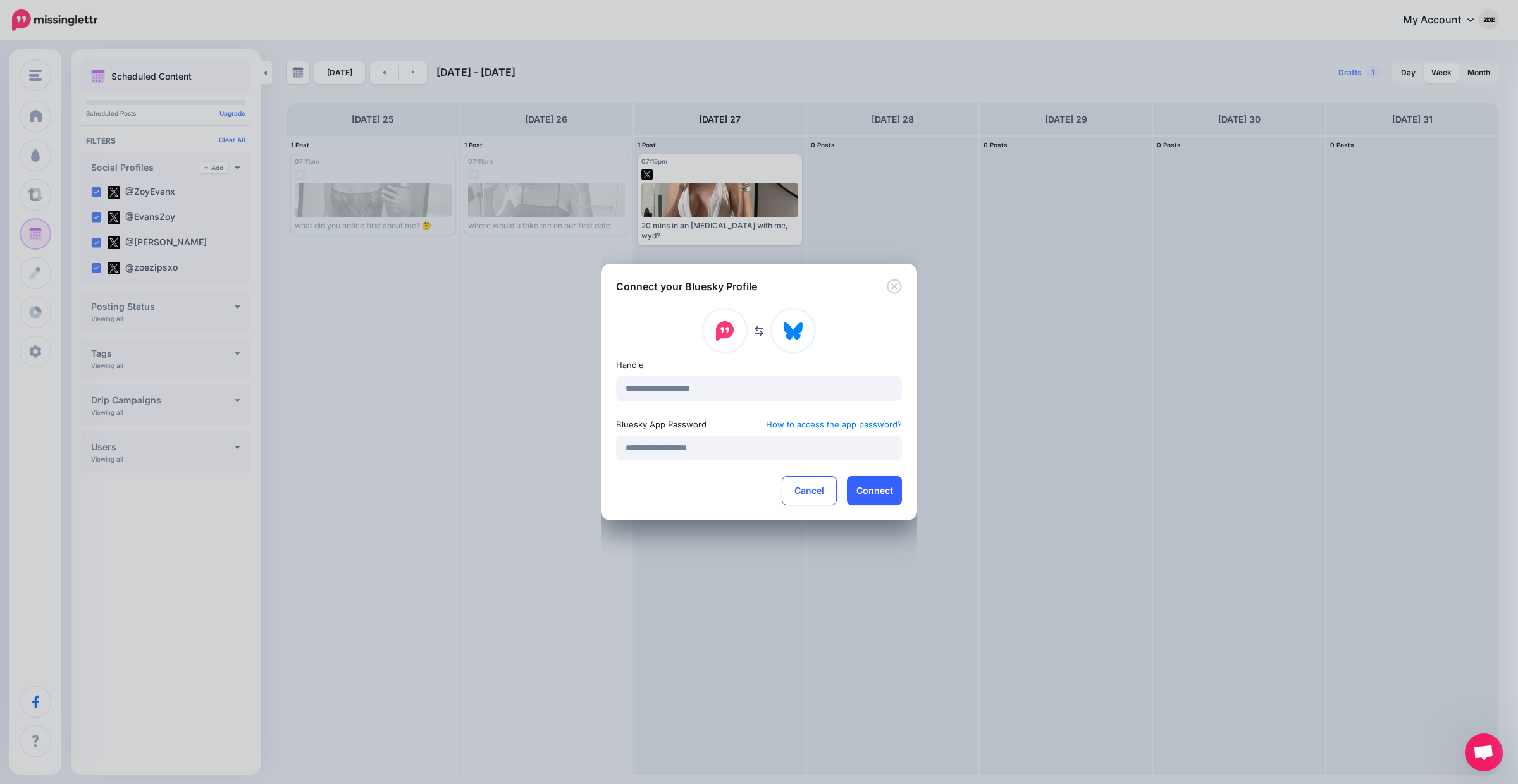
click at [864, 487] on button "Connect" at bounding box center [874, 490] width 55 height 29
click at [823, 487] on button "Cancel" at bounding box center [809, 490] width 55 height 29
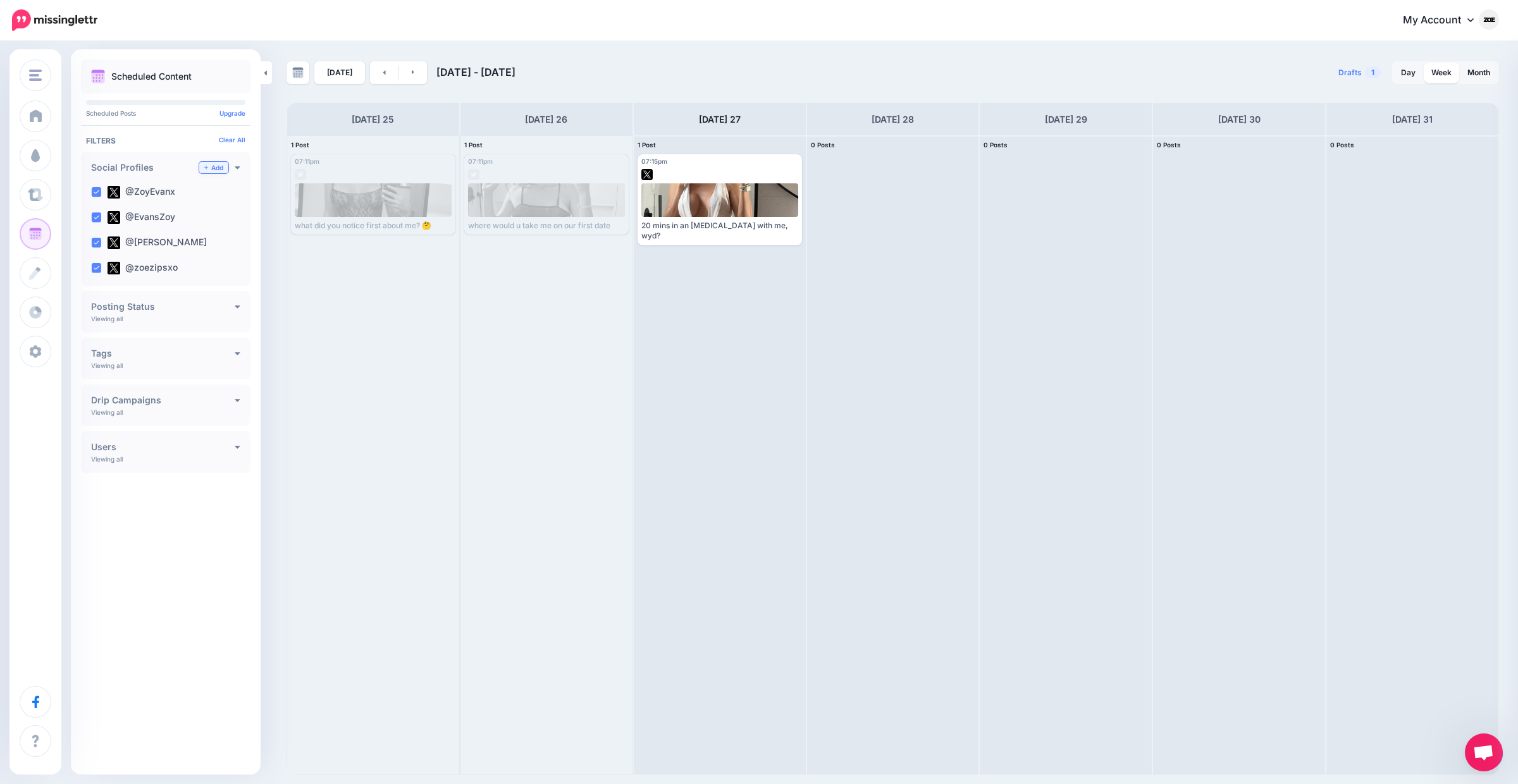
click at [209, 169] on link "Add" at bounding box center [213, 167] width 29 height 11
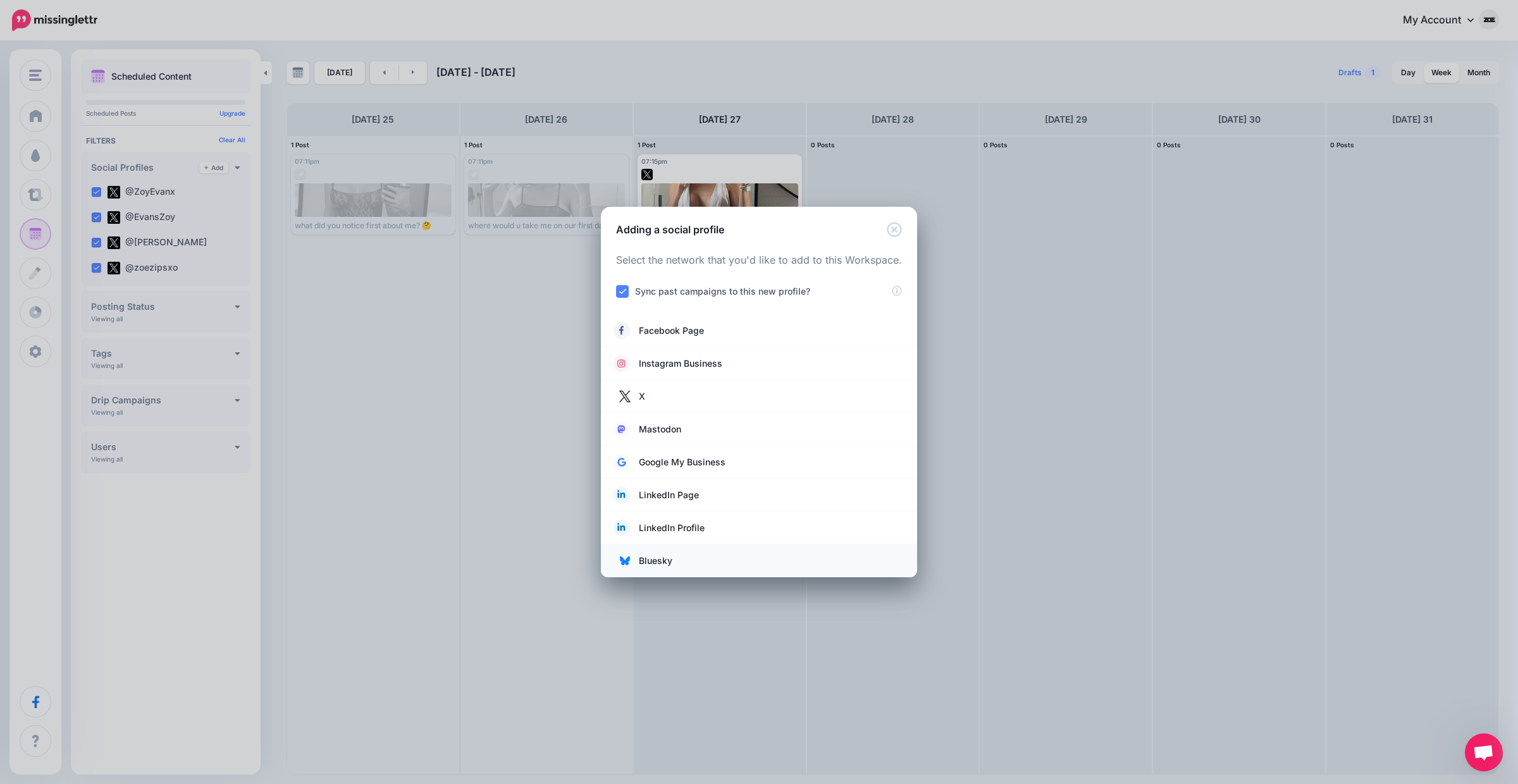
click at [678, 554] on link "Bluesky" at bounding box center [759, 560] width 291 height 17
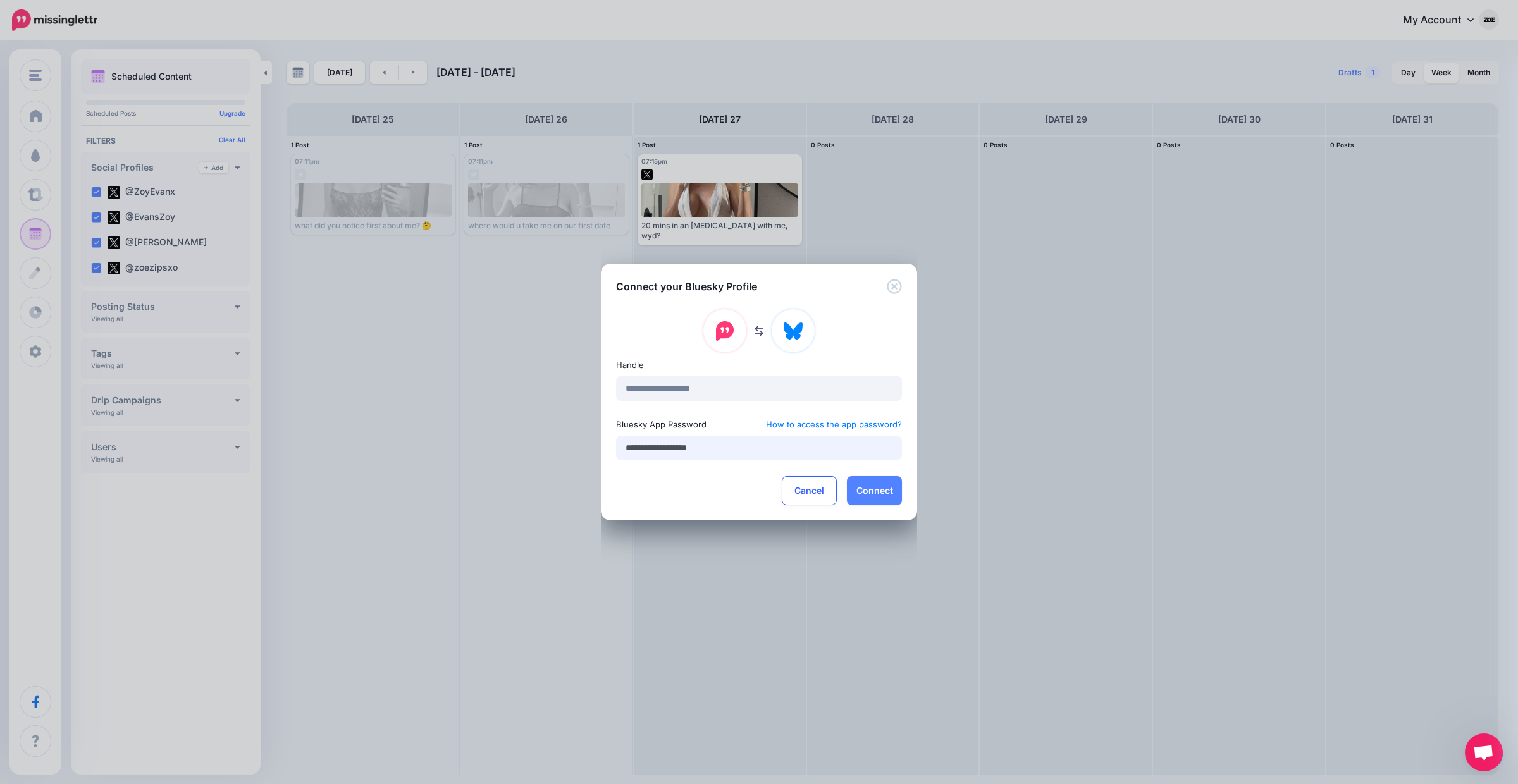
click at [821, 450] on input "**********" at bounding box center [759, 448] width 285 height 24
click at [880, 496] on button "Connect" at bounding box center [874, 490] width 55 height 29
click at [866, 492] on button "Connect" at bounding box center [874, 490] width 55 height 29
click at [862, 490] on button "Connect" at bounding box center [874, 490] width 55 height 29
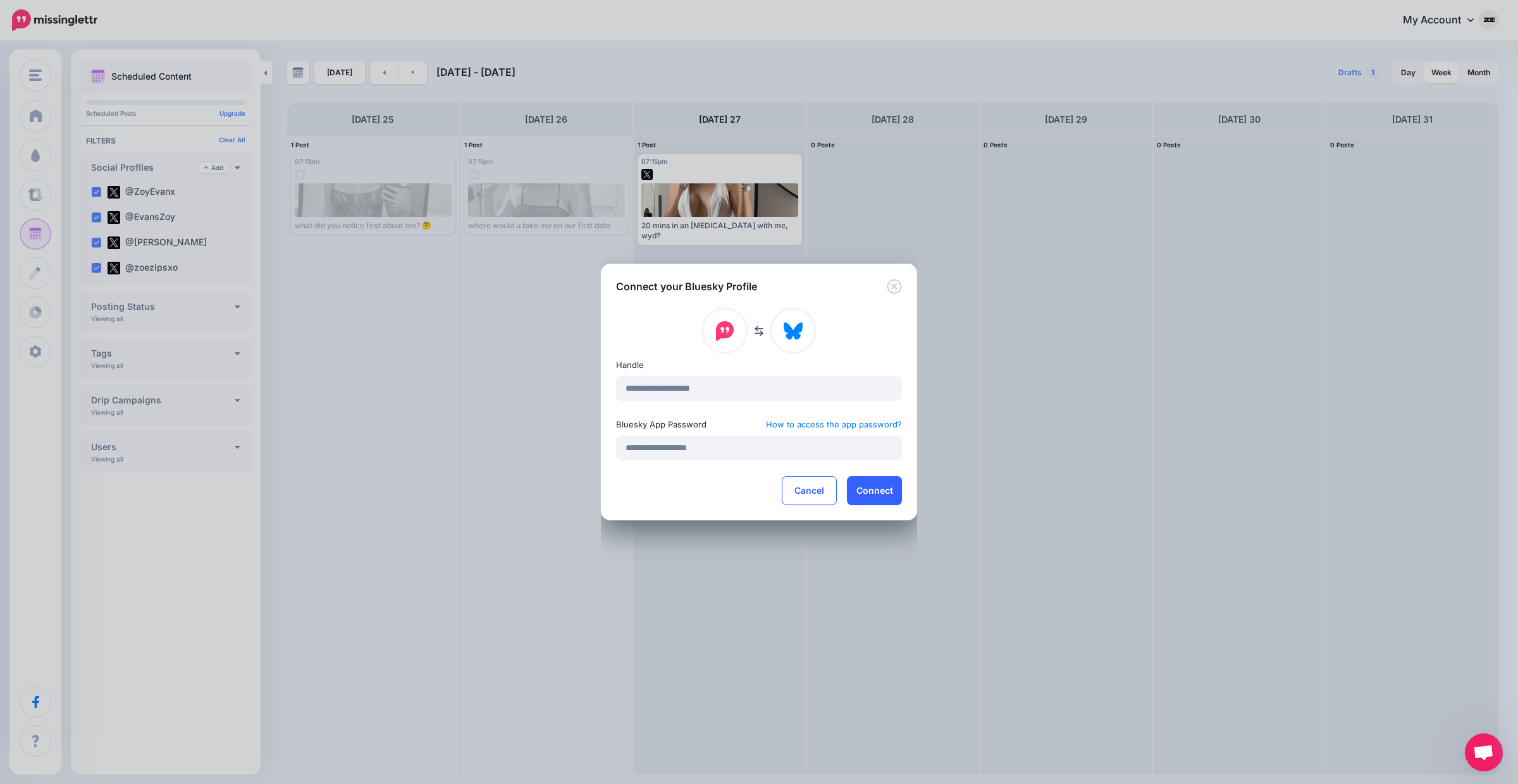
click at [862, 490] on button "Connect" at bounding box center [874, 490] width 55 height 29
click at [908, 496] on div "**********" at bounding box center [758, 407] width 316 height 226
click at [887, 494] on button "Connect" at bounding box center [874, 490] width 55 height 29
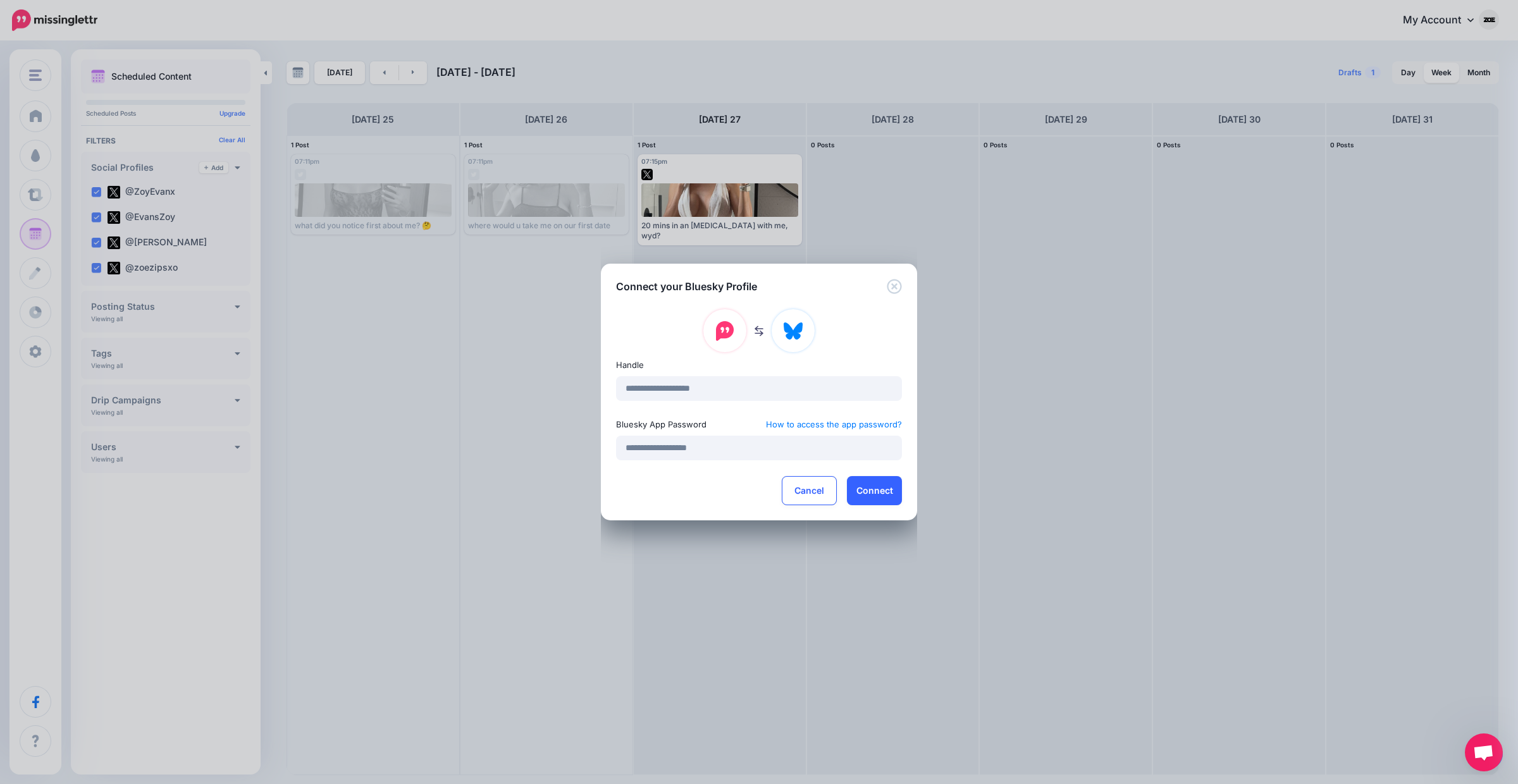
click at [887, 494] on button "Connect" at bounding box center [874, 490] width 55 height 29
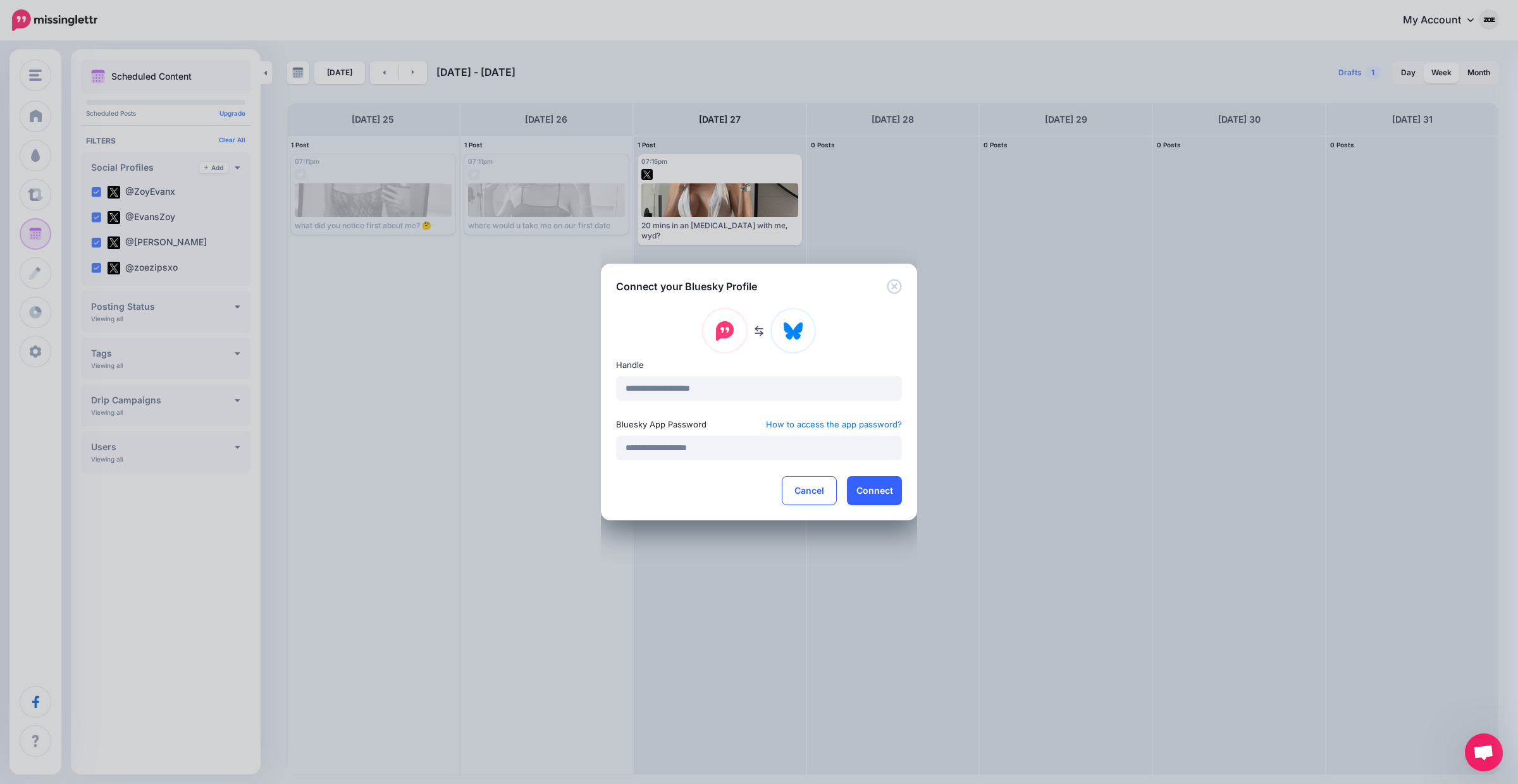
click at [887, 494] on button "Connect" at bounding box center [874, 490] width 55 height 29
click at [857, 422] on link "How to access the app password?" at bounding box center [834, 424] width 136 height 15
click at [709, 453] on input "**********" at bounding box center [759, 448] width 285 height 24
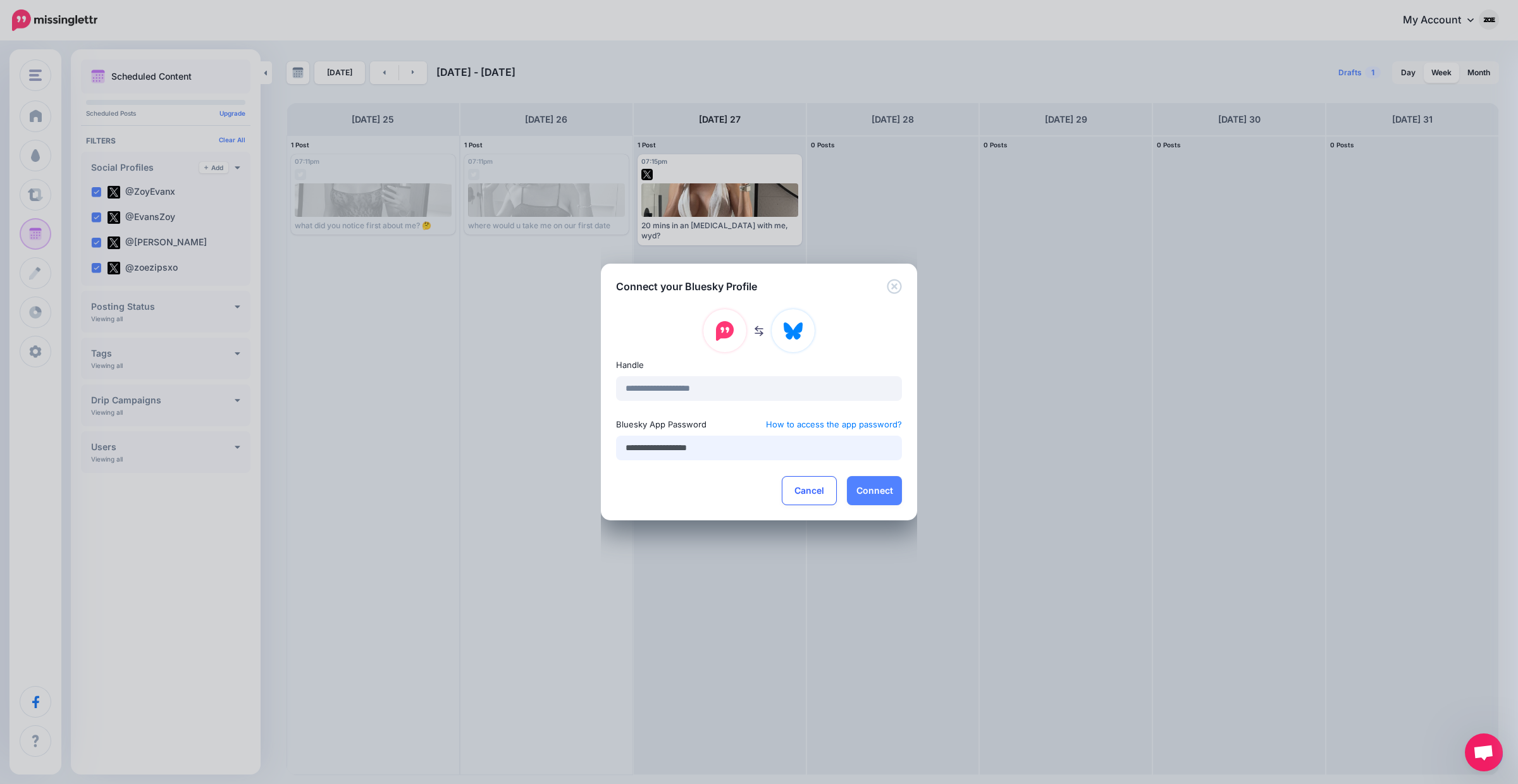
click at [709, 453] on input "**********" at bounding box center [759, 448] width 285 height 24
paste input "text"
type input "**********"
click at [859, 490] on button "Connect" at bounding box center [874, 490] width 55 height 29
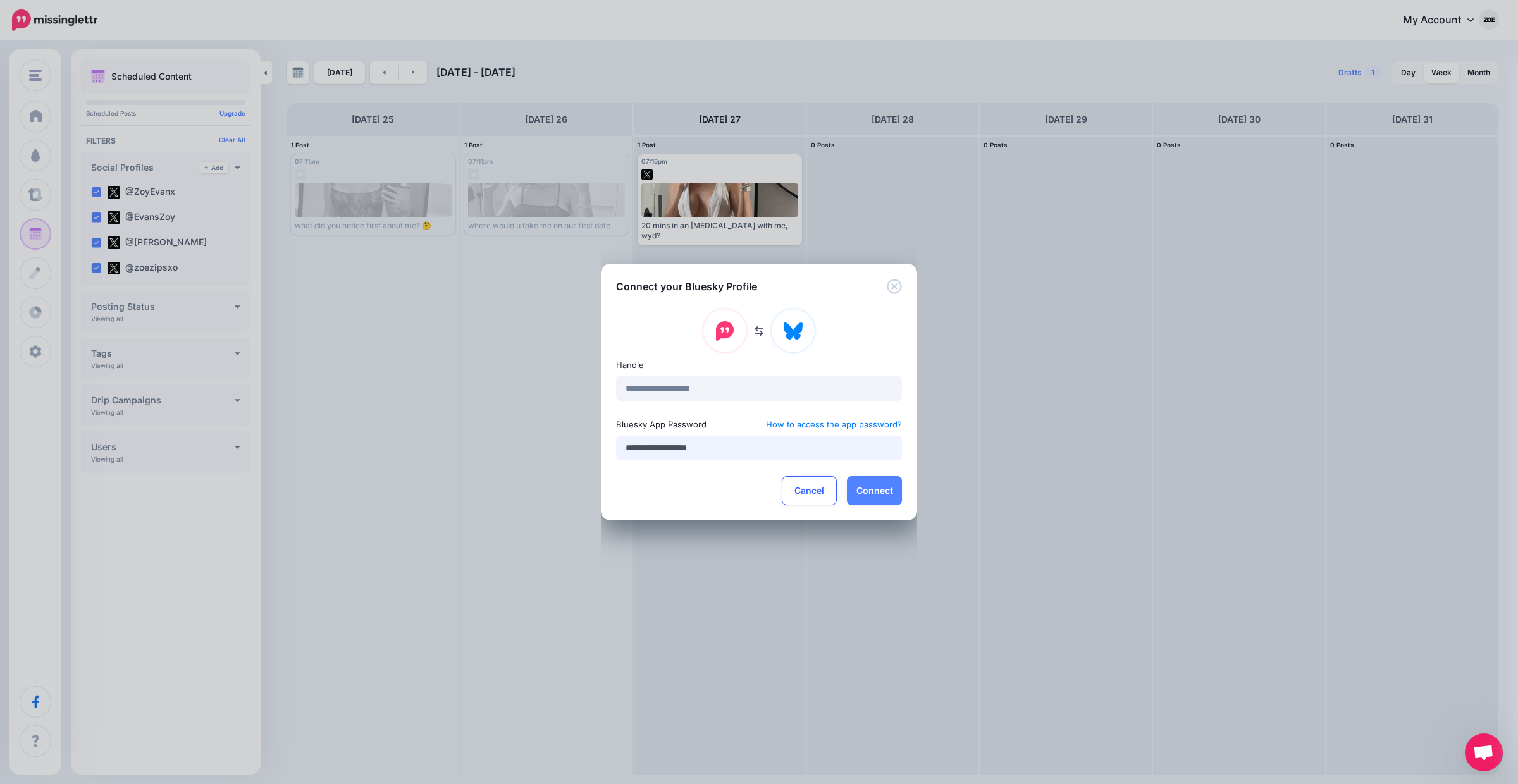
click at [708, 446] on input "**********" at bounding box center [759, 448] width 285 height 24
click at [873, 479] on button "Connect" at bounding box center [874, 490] width 55 height 29
click at [856, 490] on button "Connect" at bounding box center [874, 490] width 55 height 29
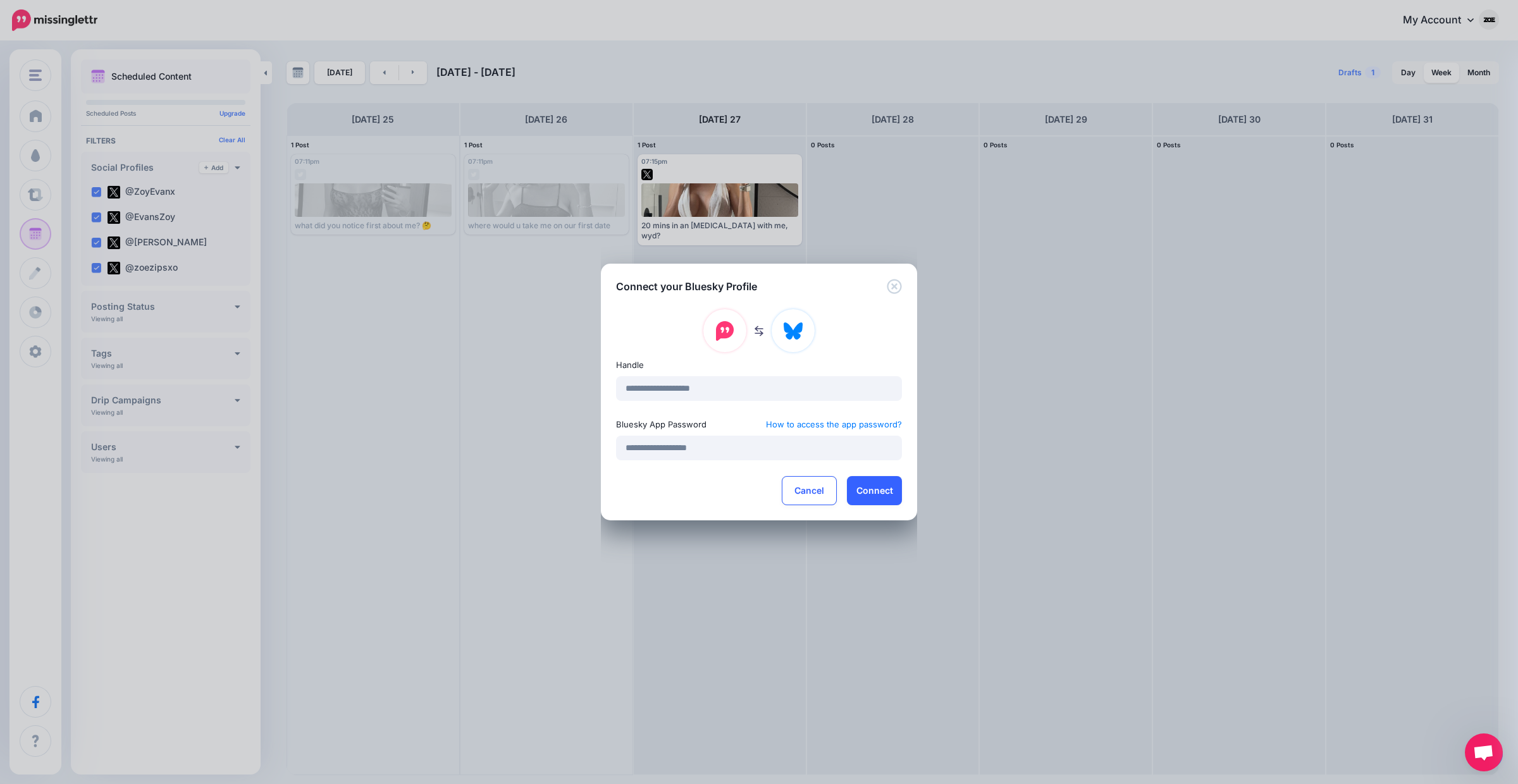
click at [856, 490] on button "Connect" at bounding box center [874, 490] width 55 height 29
click at [890, 493] on button "Connect" at bounding box center [874, 490] width 55 height 29
click at [861, 487] on button "Connect" at bounding box center [874, 490] width 55 height 29
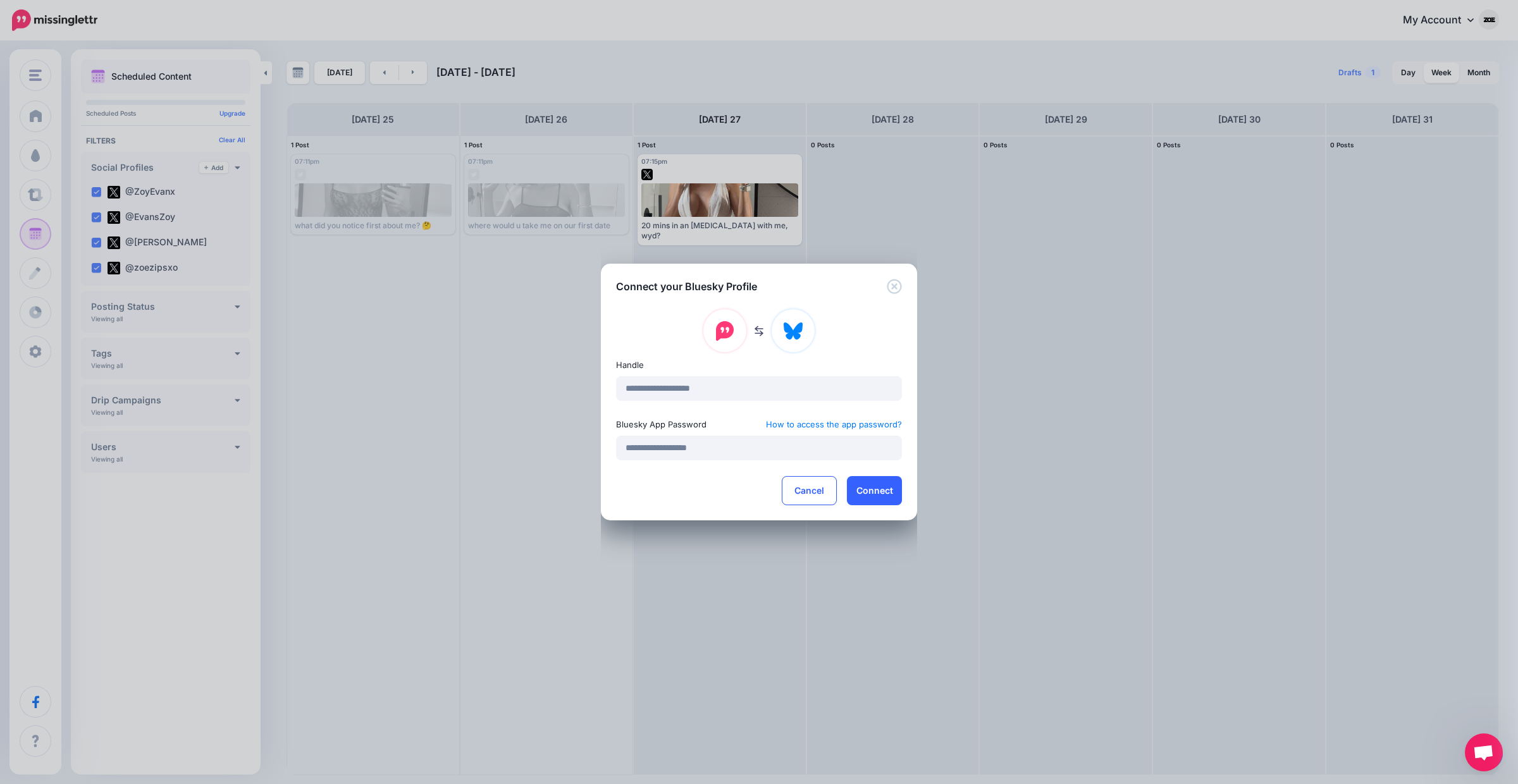
click at [861, 487] on button "Connect" at bounding box center [874, 490] width 55 height 29
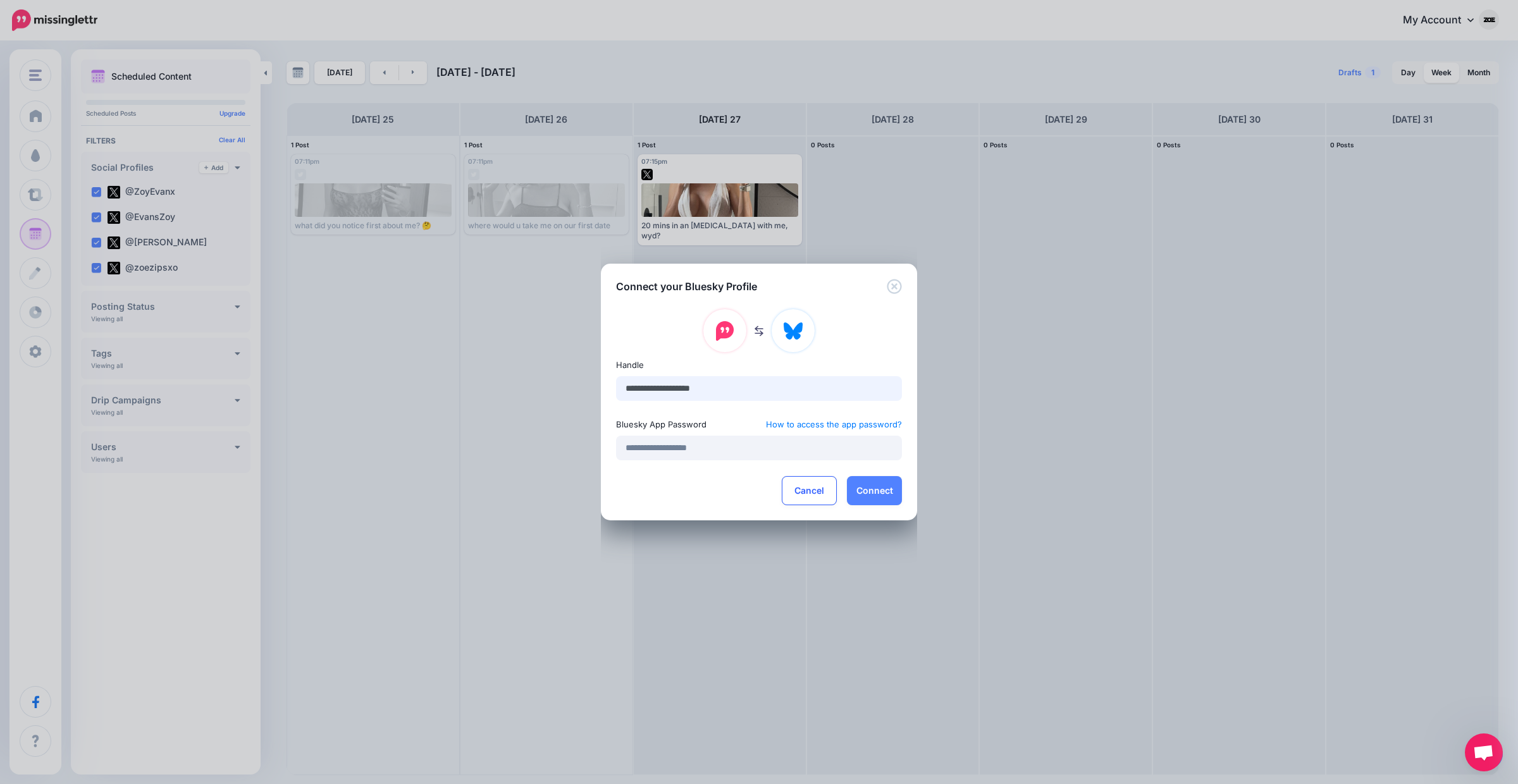
click at [702, 389] on input "**********" at bounding box center [759, 388] width 285 height 24
paste input "**********"
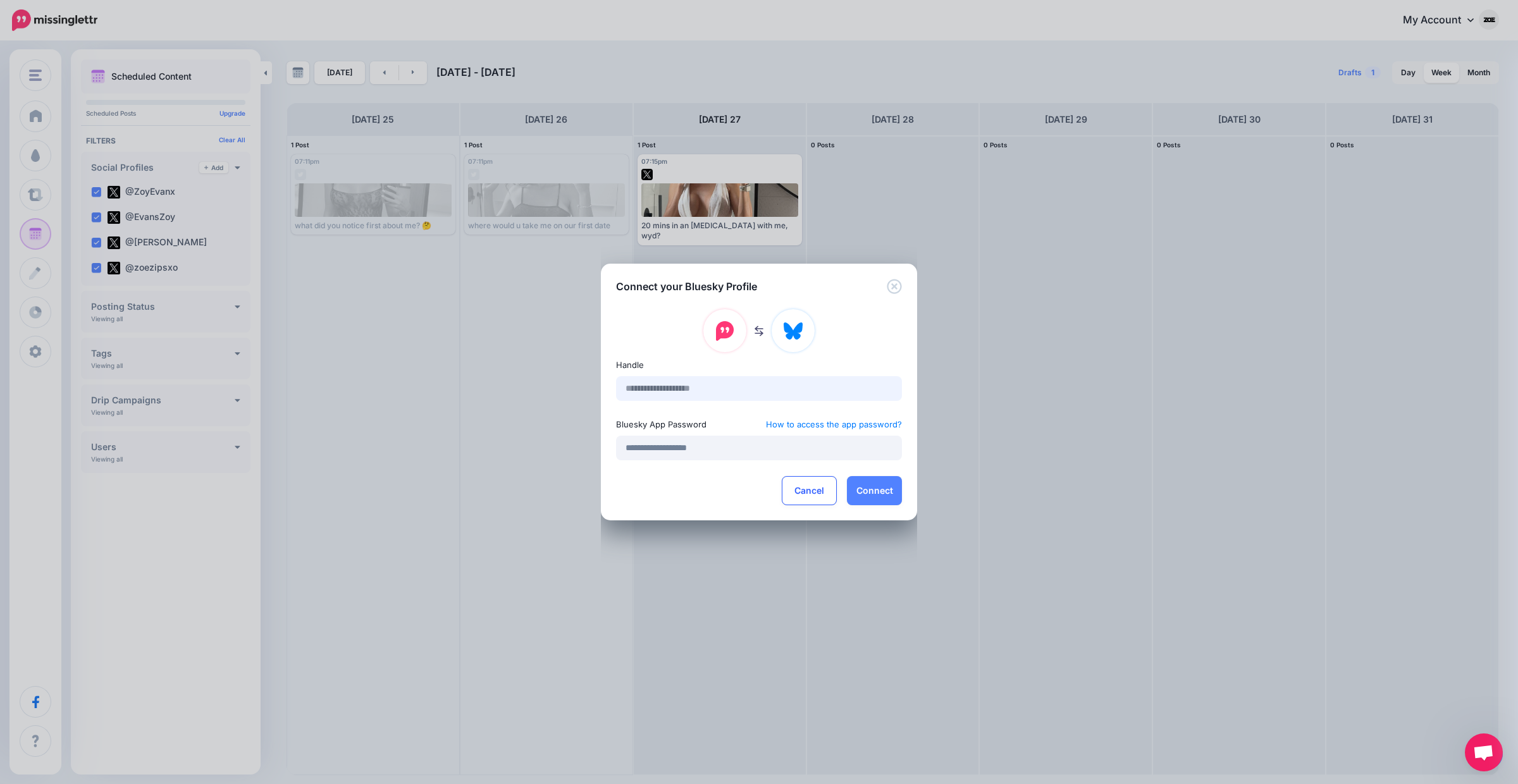
type input "**********"
click at [877, 488] on button "Connect" at bounding box center [874, 490] width 55 height 29
click at [874, 488] on button "Connect" at bounding box center [874, 490] width 55 height 29
click at [857, 425] on link "How to access the app password?" at bounding box center [834, 424] width 136 height 15
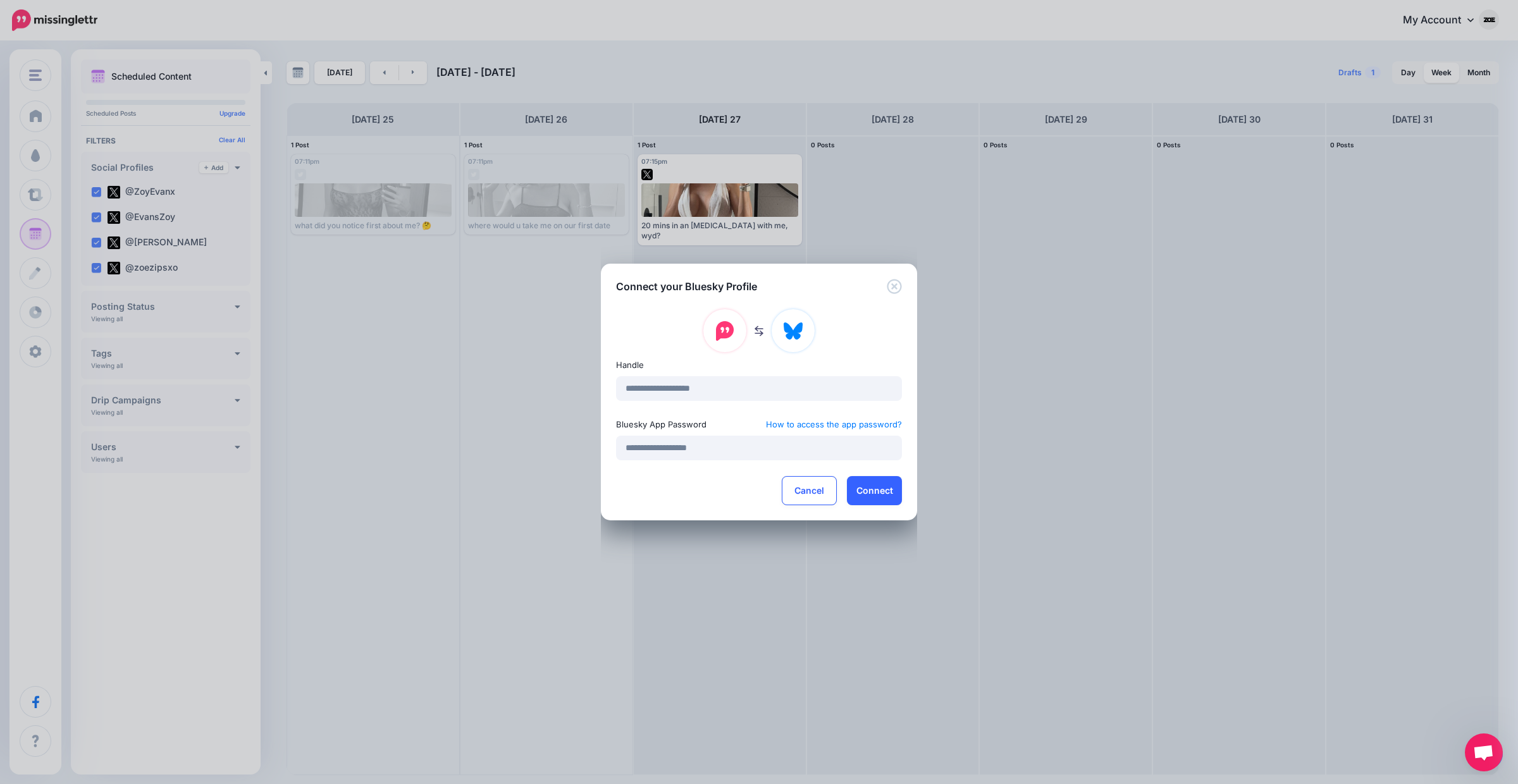
click at [863, 488] on button "Connect" at bounding box center [874, 490] width 55 height 29
click at [709, 436] on input "**********" at bounding box center [759, 448] width 285 height 24
click at [896, 294] on div "**********" at bounding box center [758, 407] width 316 height 226
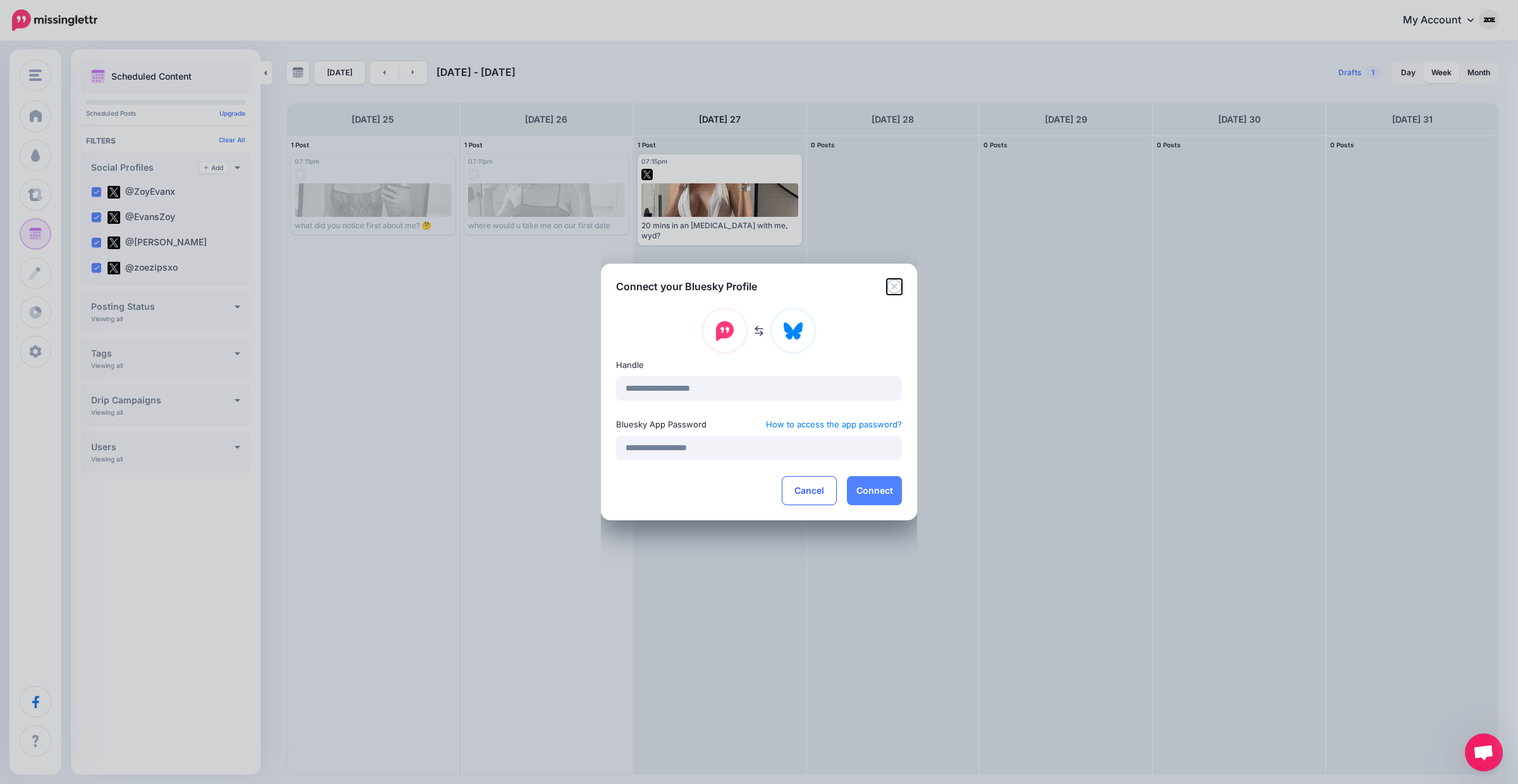
click at [896, 278] on icon "Close" at bounding box center [894, 285] width 15 height 15
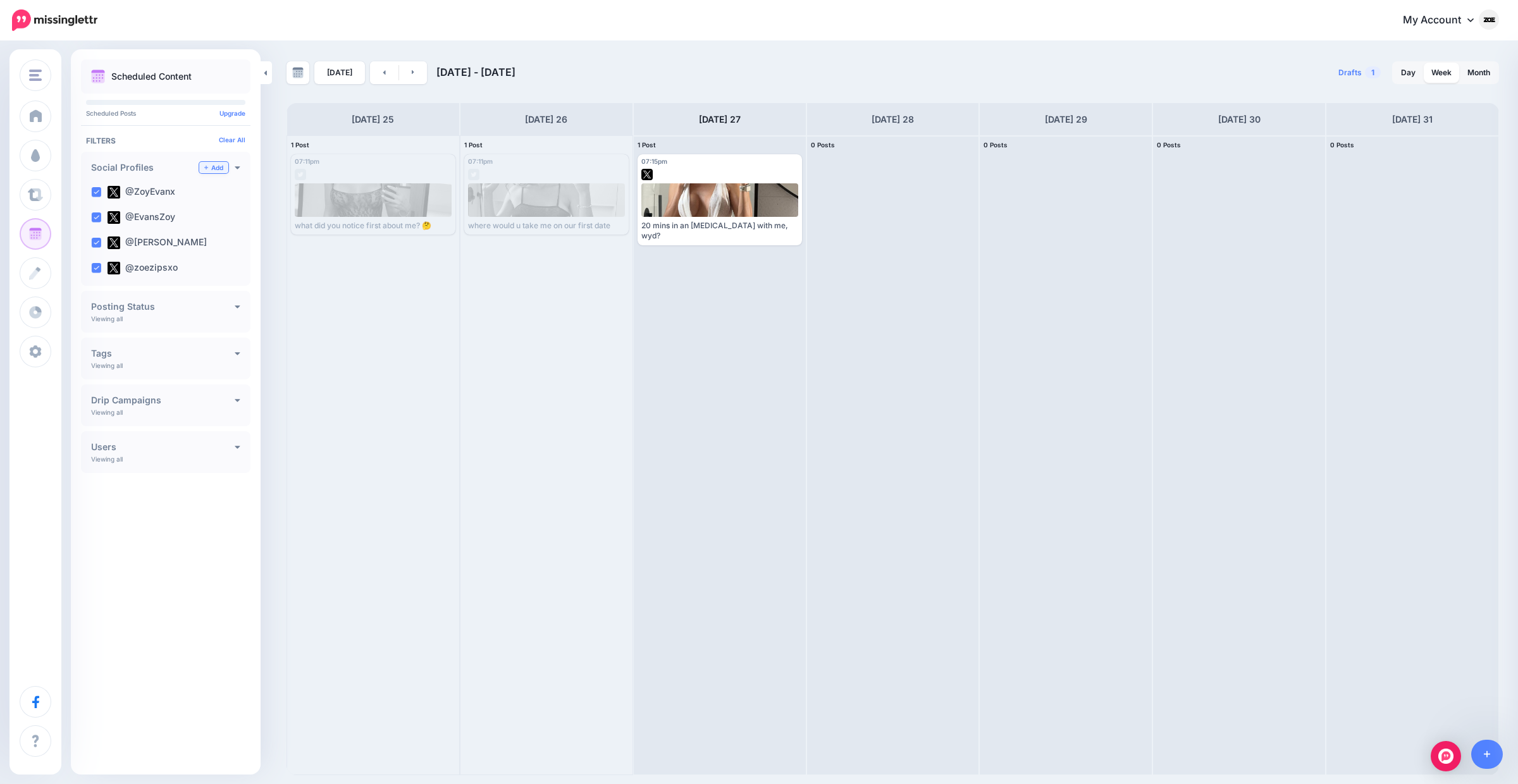
click at [218, 166] on link "Add" at bounding box center [213, 167] width 29 height 11
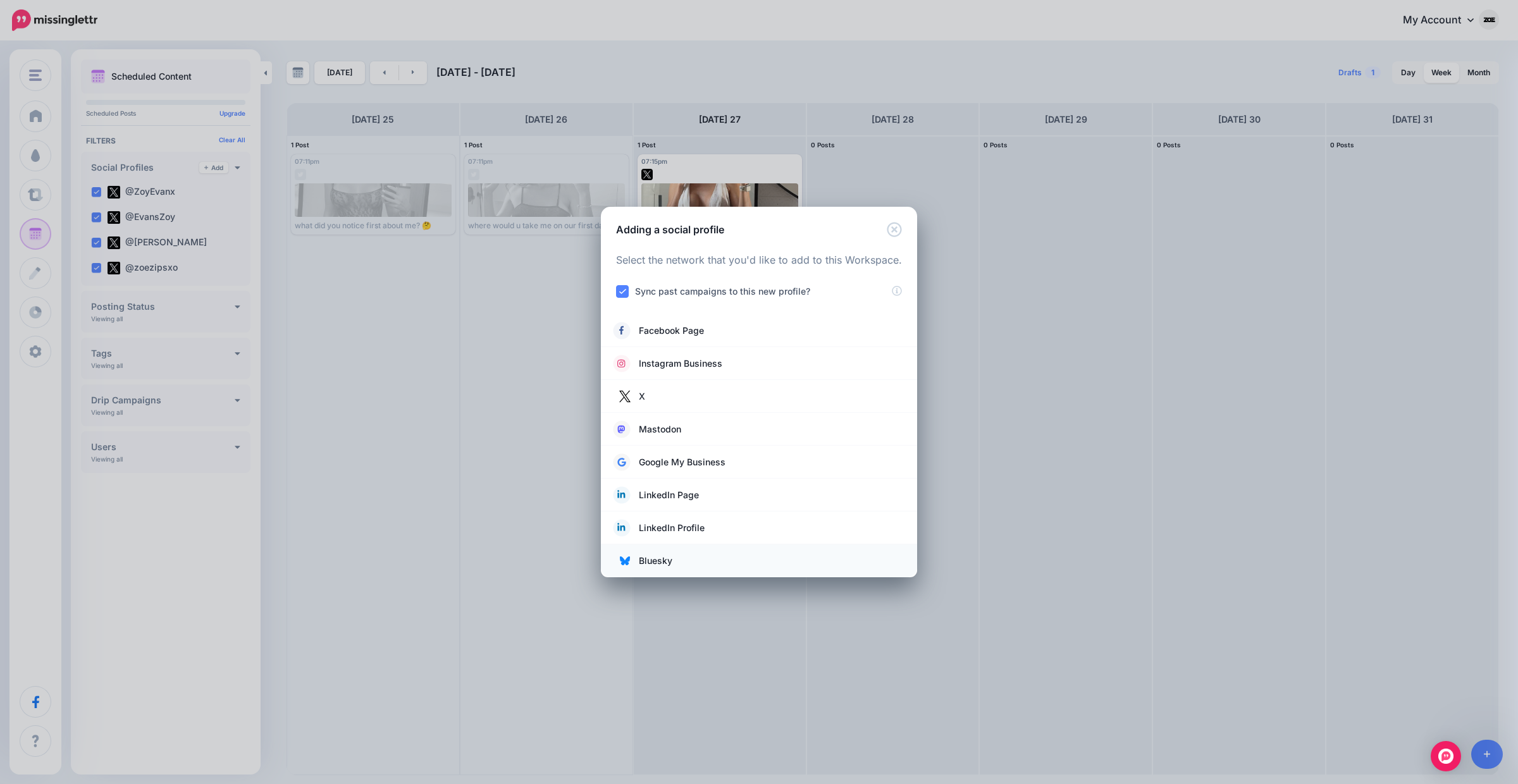
click at [663, 563] on span "Bluesky" at bounding box center [655, 560] width 34 height 15
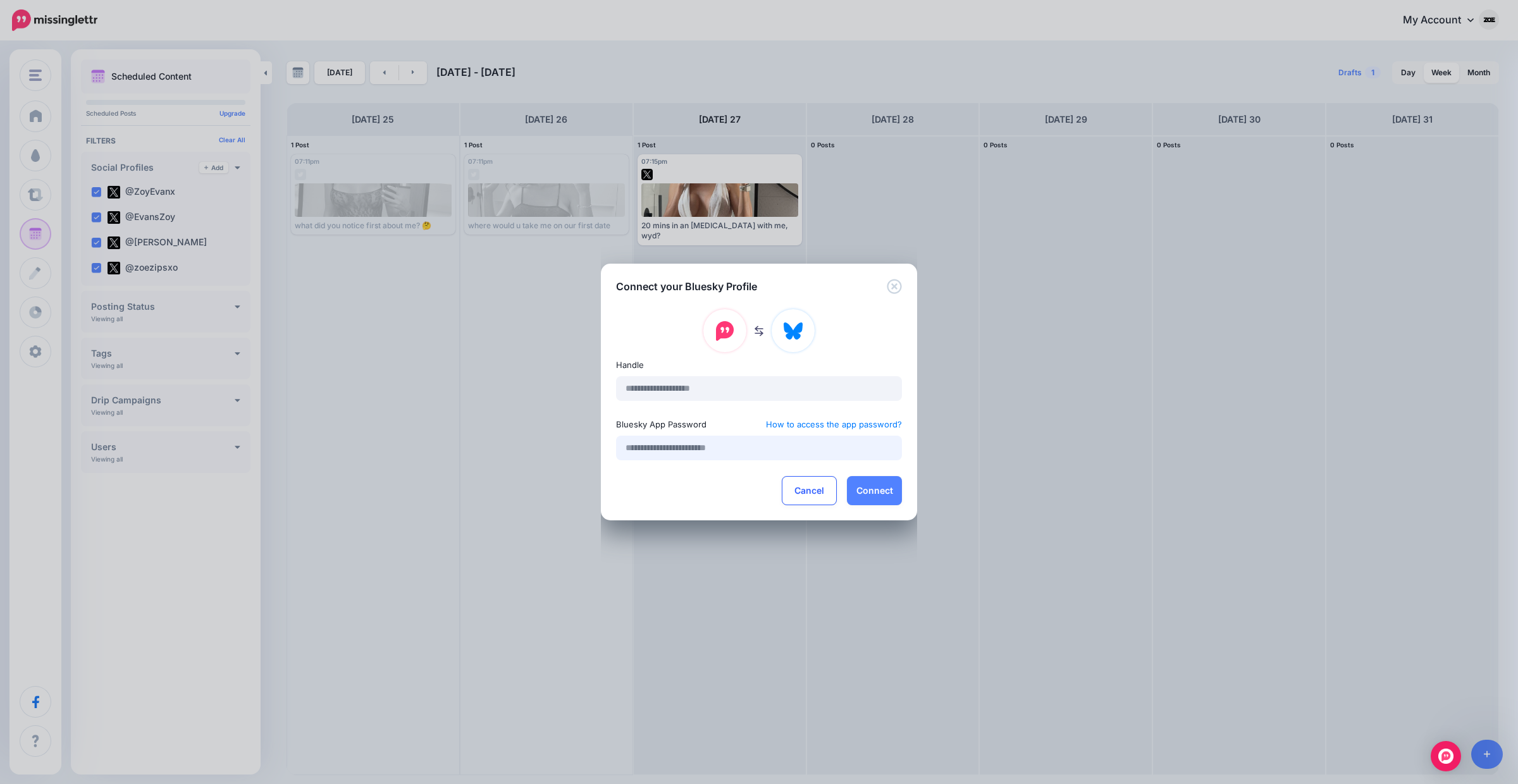
click at [693, 452] on input "text" at bounding box center [759, 448] width 285 height 24
paste input "**********"
type input "**********"
click at [704, 392] on input "text" at bounding box center [759, 388] width 285 height 24
paste input "**********"
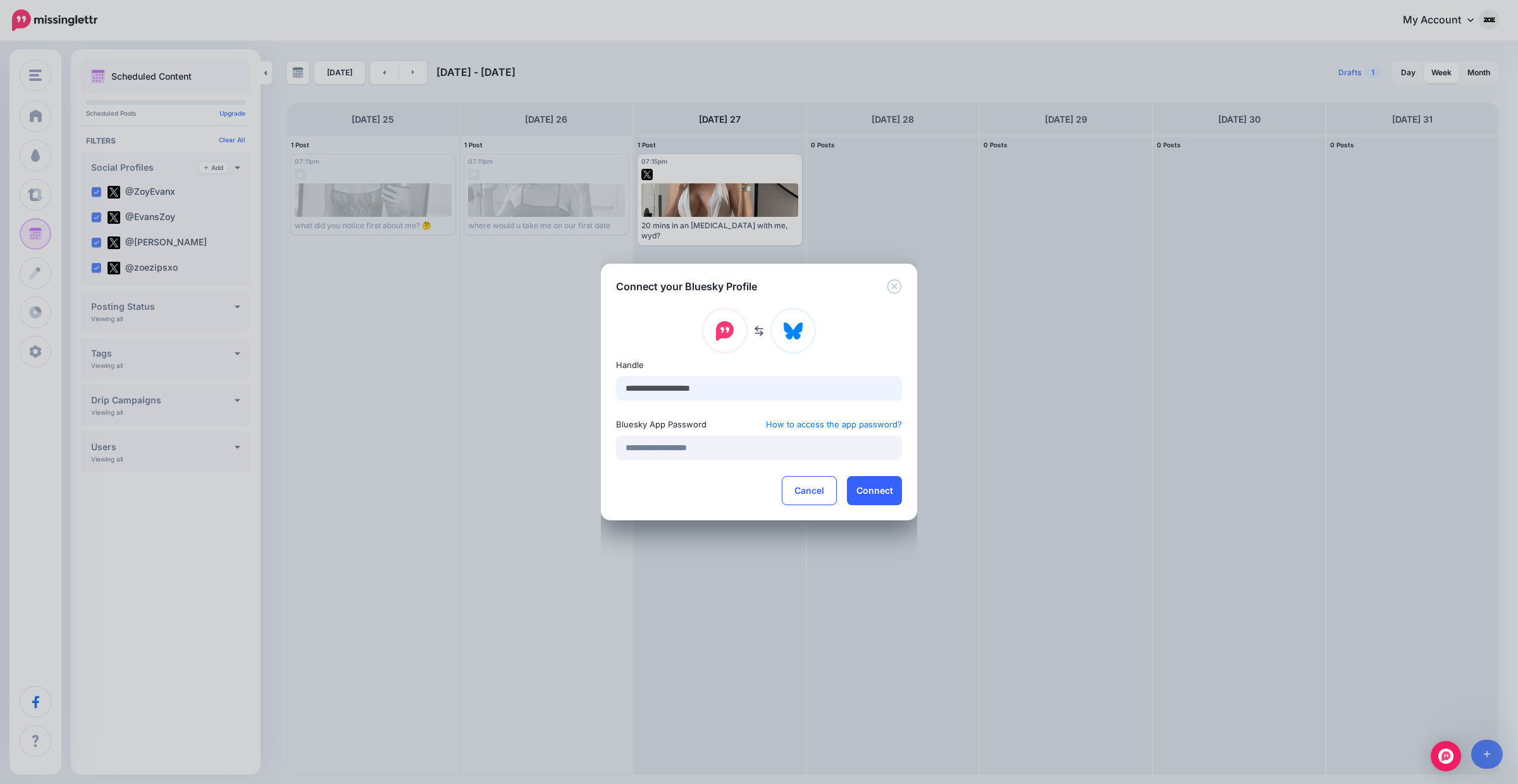
type input "**********"
click at [867, 496] on button "Connect" at bounding box center [874, 490] width 55 height 29
